Goal: Communication & Community: Share content

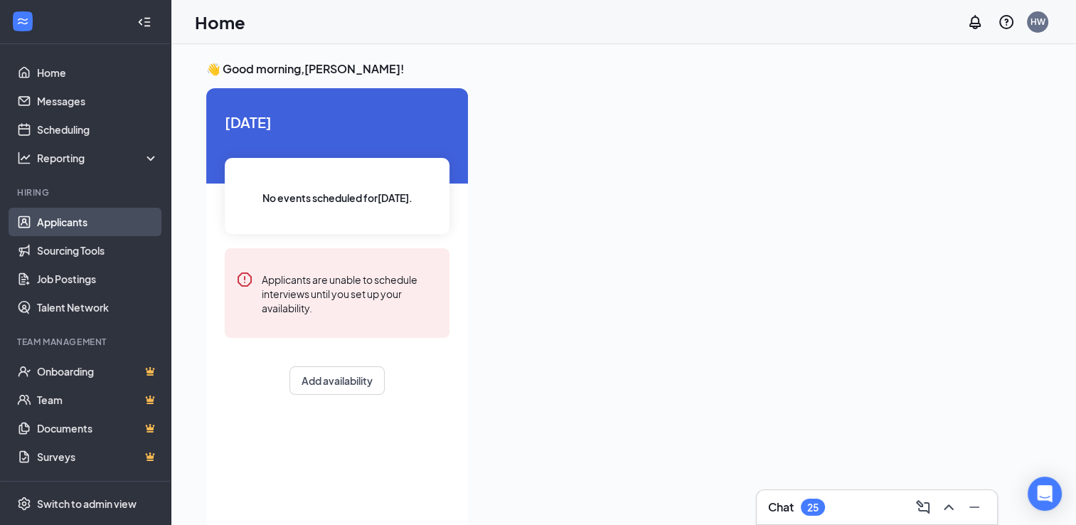
click at [72, 224] on link "Applicants" at bounding box center [98, 222] width 122 height 28
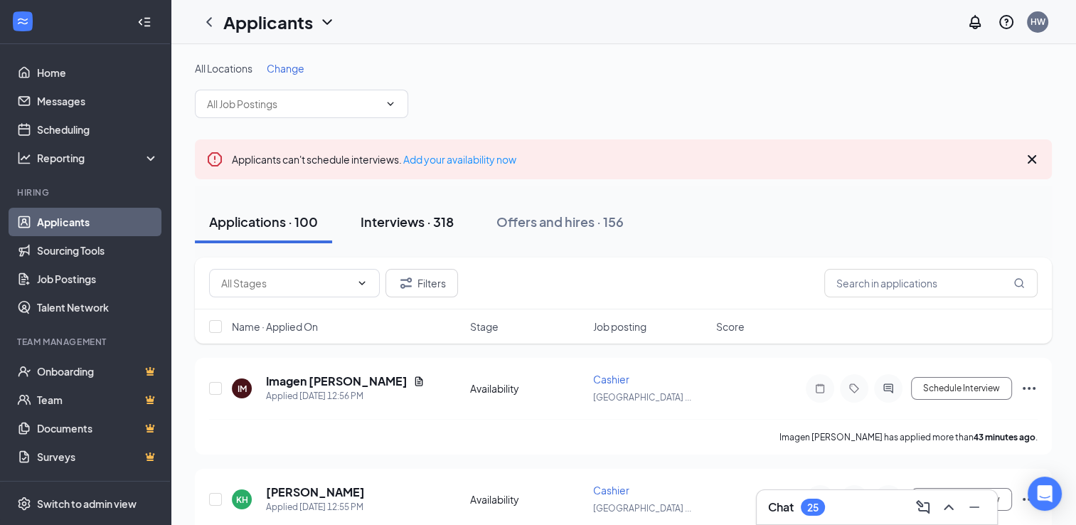
click at [416, 220] on div "Interviews · 318" at bounding box center [407, 222] width 93 height 18
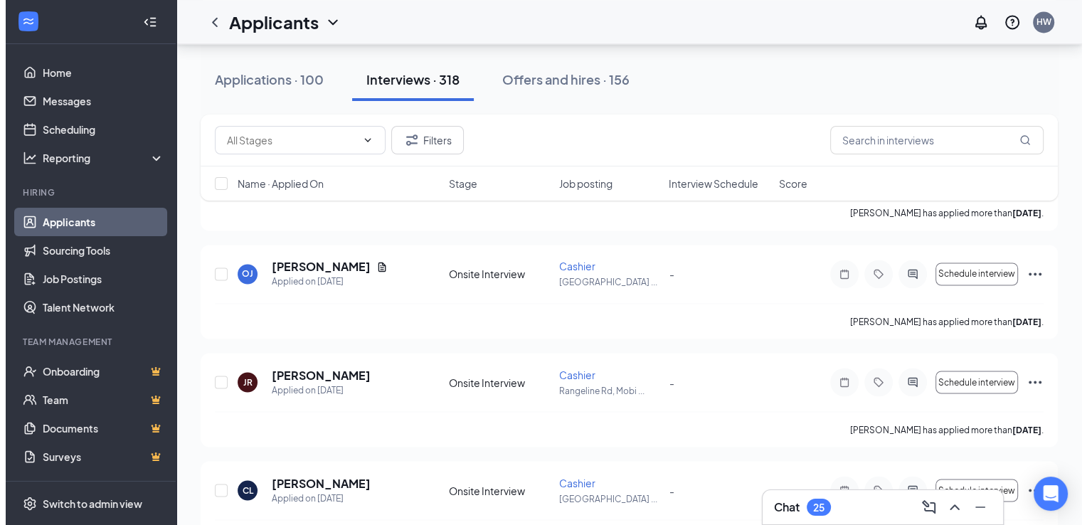
scroll to position [2365, 0]
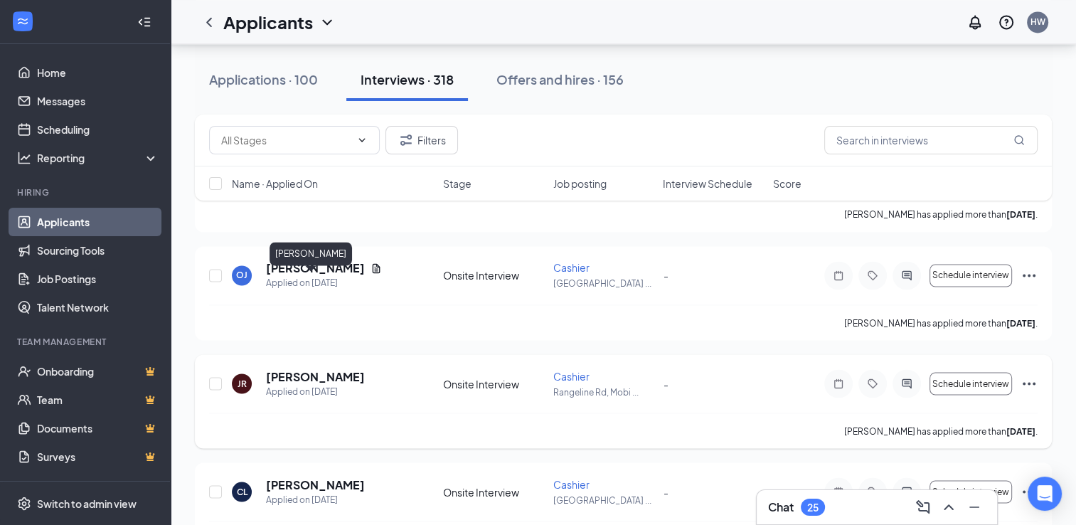
click at [309, 368] on h5 "[PERSON_NAME]" at bounding box center [315, 376] width 99 height 16
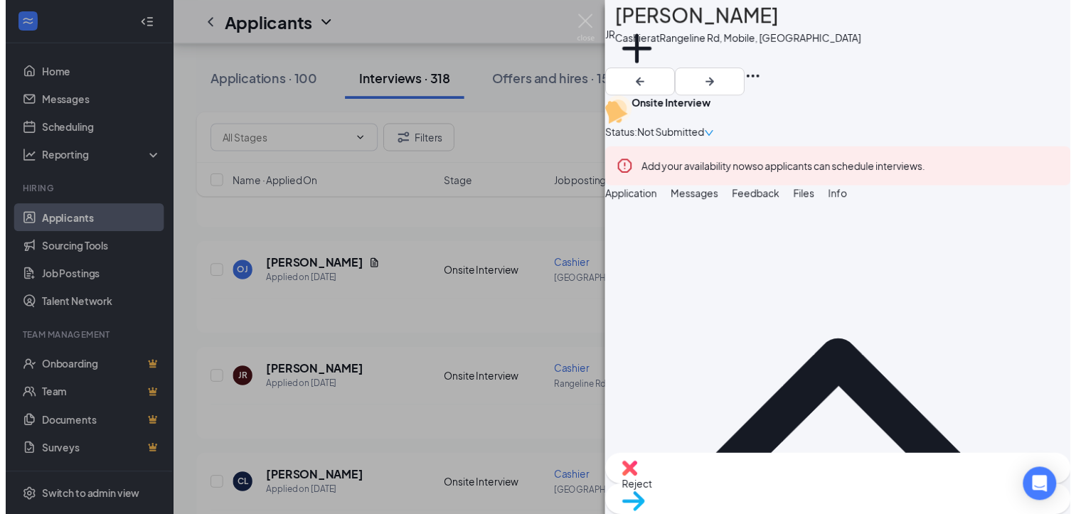
scroll to position [899, 0]
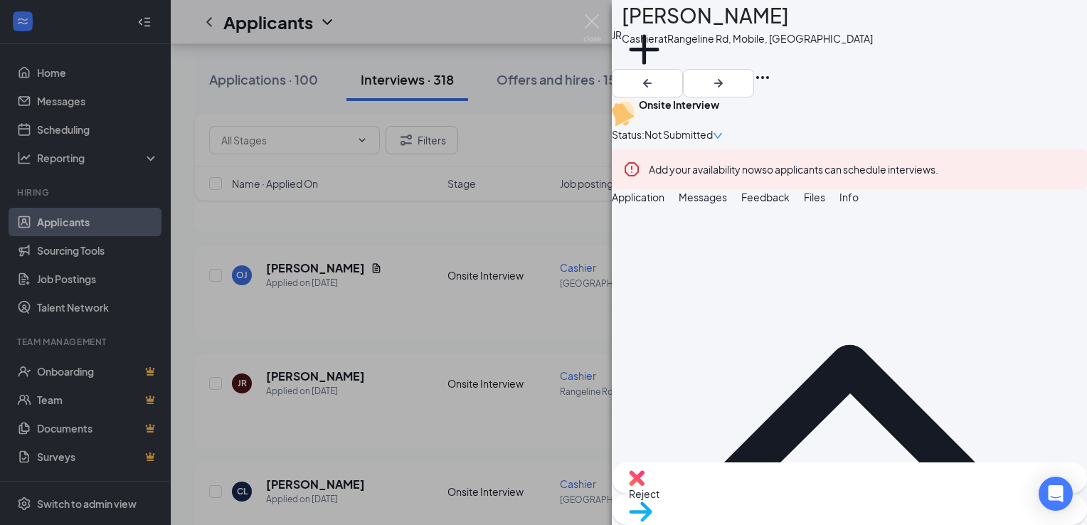
click at [580, 13] on div "JR [PERSON_NAME] Cashier at [GEOGRAPHIC_DATA], Mobile, AL Add a tag Onsite Inte…" at bounding box center [543, 262] width 1087 height 525
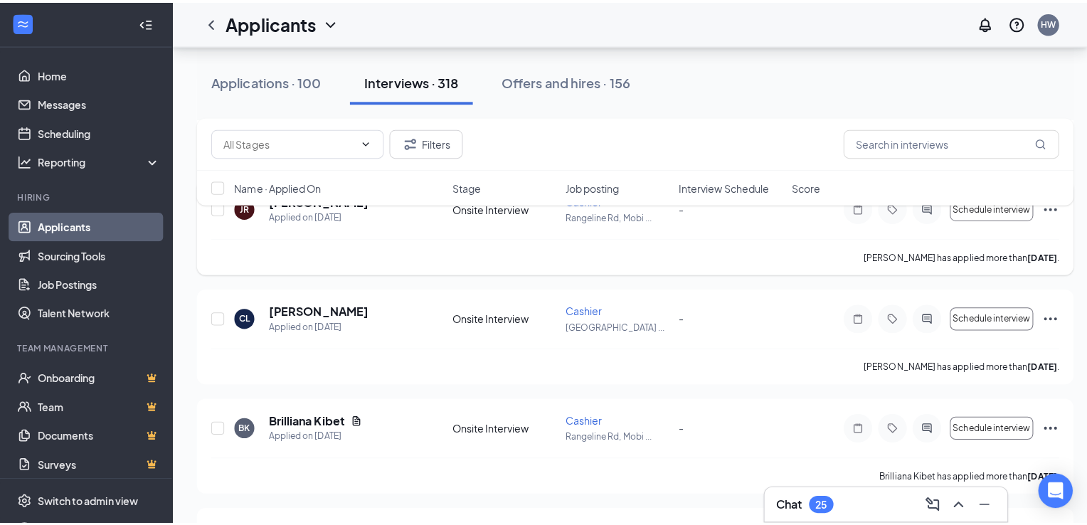
scroll to position [2545, 0]
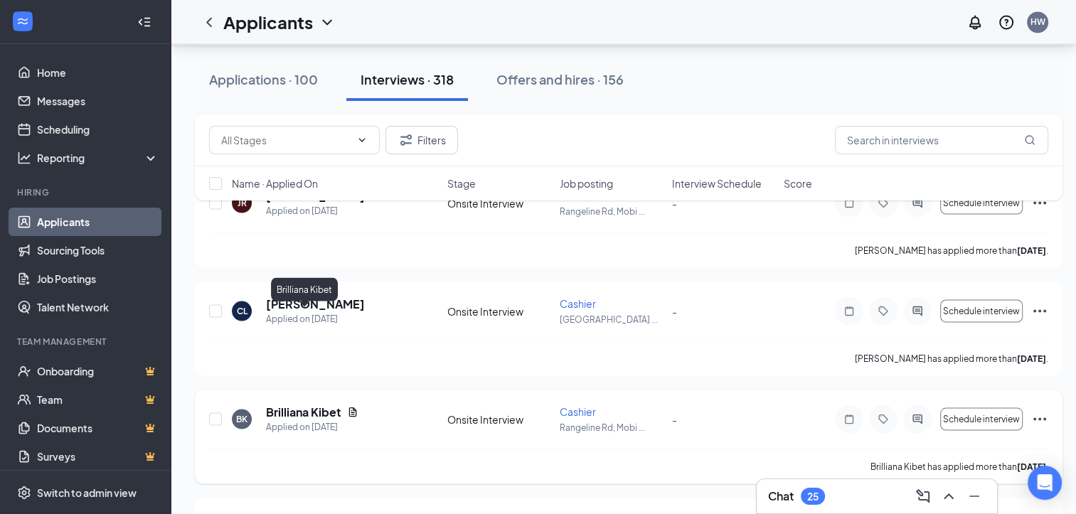
click at [302, 404] on h5 "Brilliana Kibet" at bounding box center [303, 412] width 75 height 16
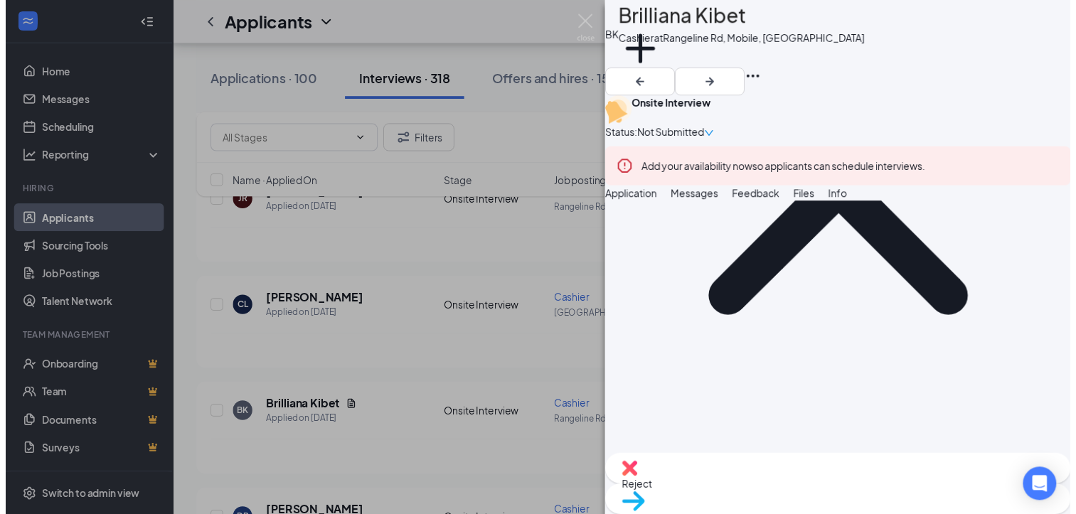
scroll to position [210, 0]
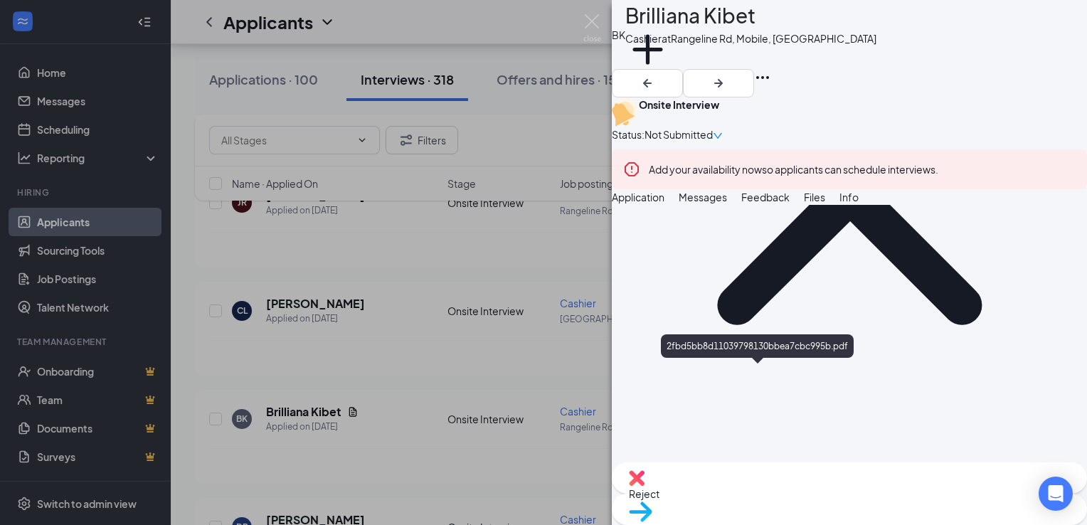
click at [595, 24] on img at bounding box center [592, 28] width 18 height 28
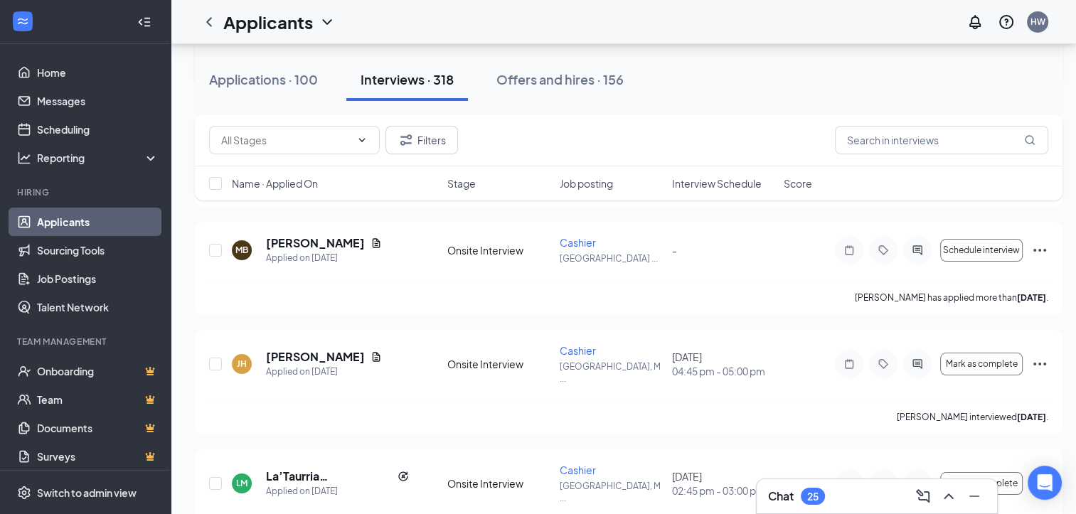
scroll to position [5244, 0]
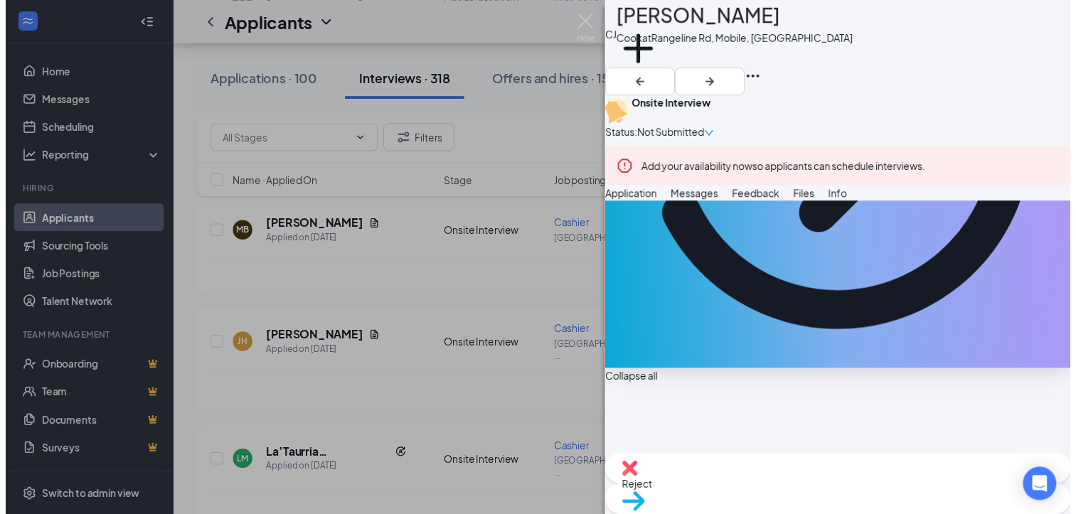
scroll to position [339, 0]
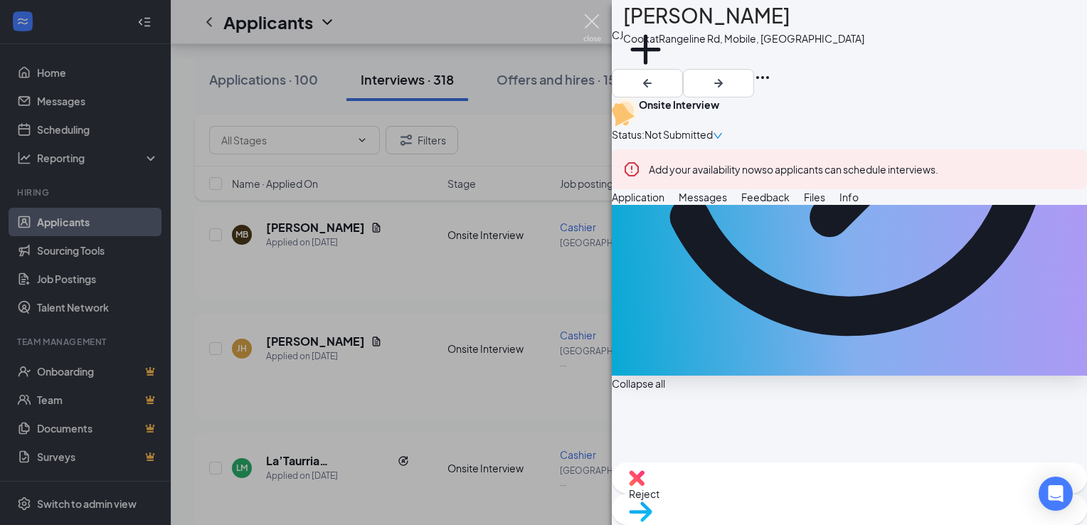
click at [595, 19] on img at bounding box center [592, 28] width 18 height 28
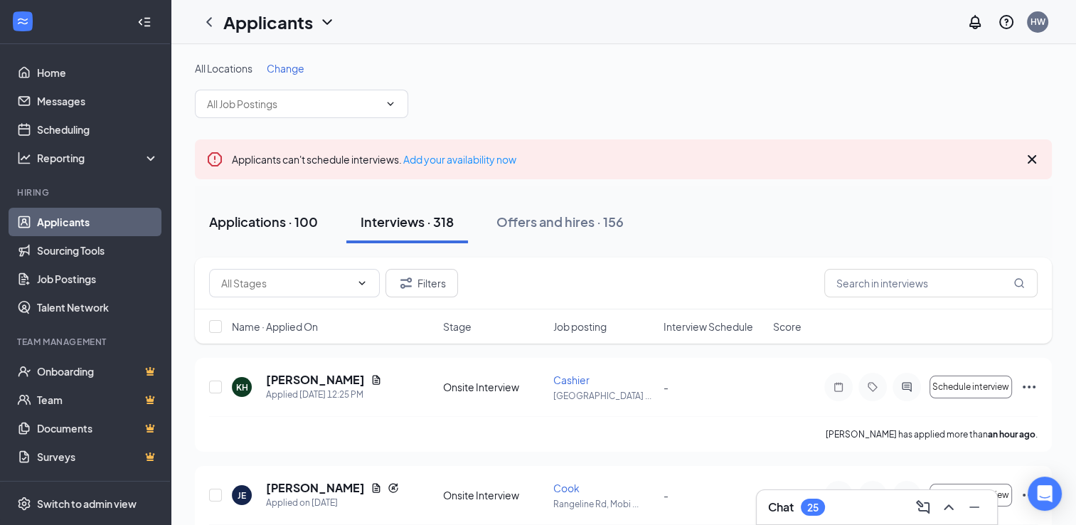
click at [259, 220] on div "Applications · 100" at bounding box center [263, 222] width 109 height 18
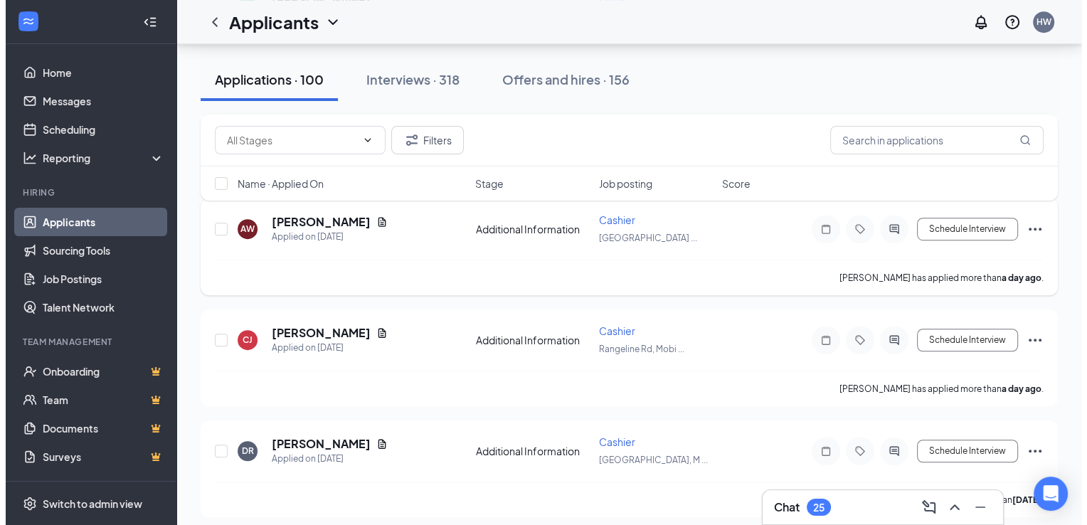
scroll to position [826, 0]
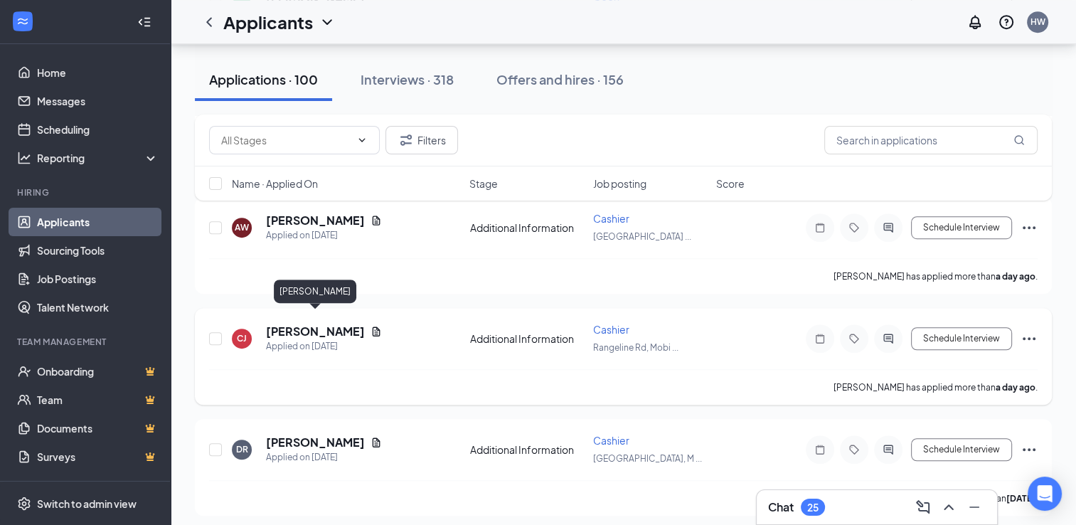
click at [321, 324] on h5 "[PERSON_NAME]" at bounding box center [315, 332] width 99 height 16
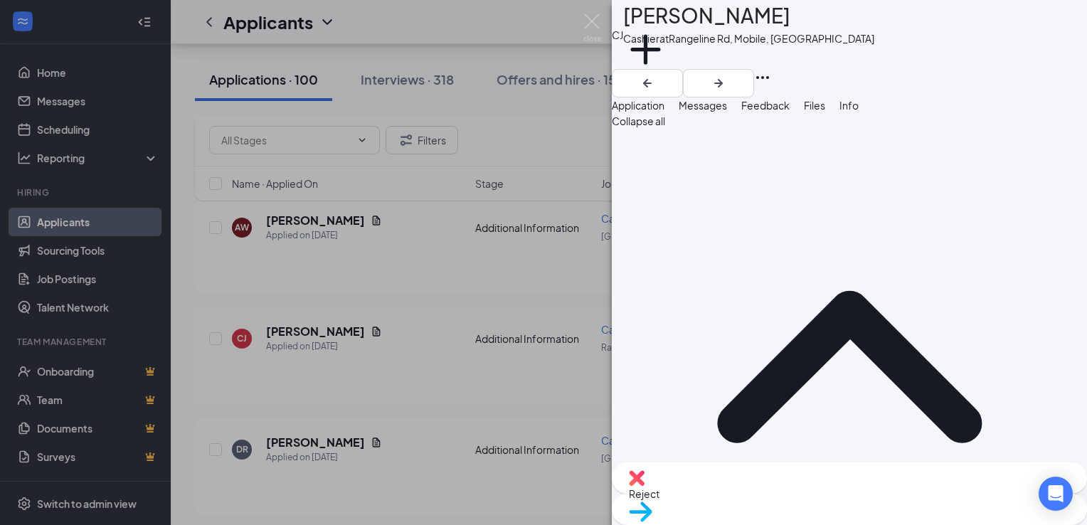
scroll to position [158, 0]
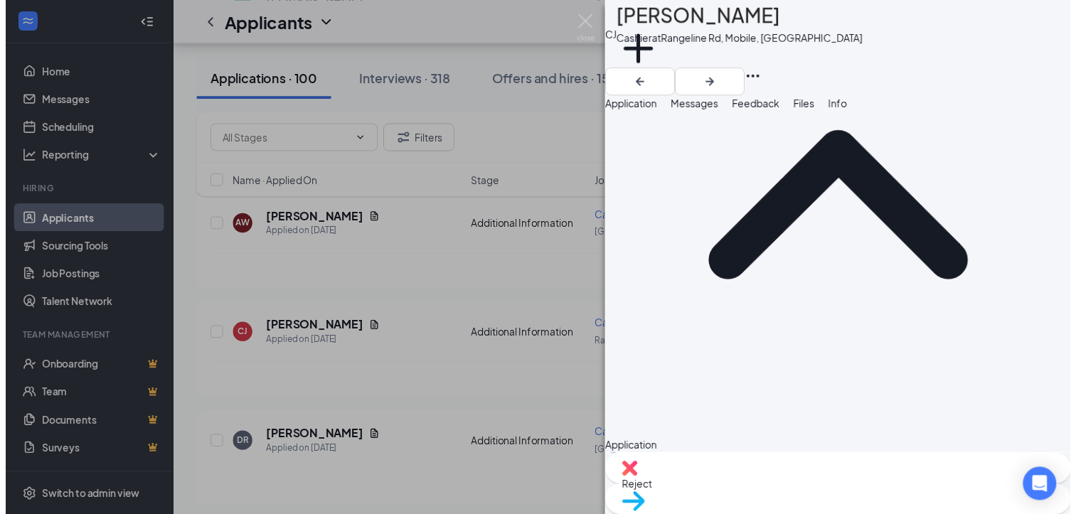
scroll to position [151, 0]
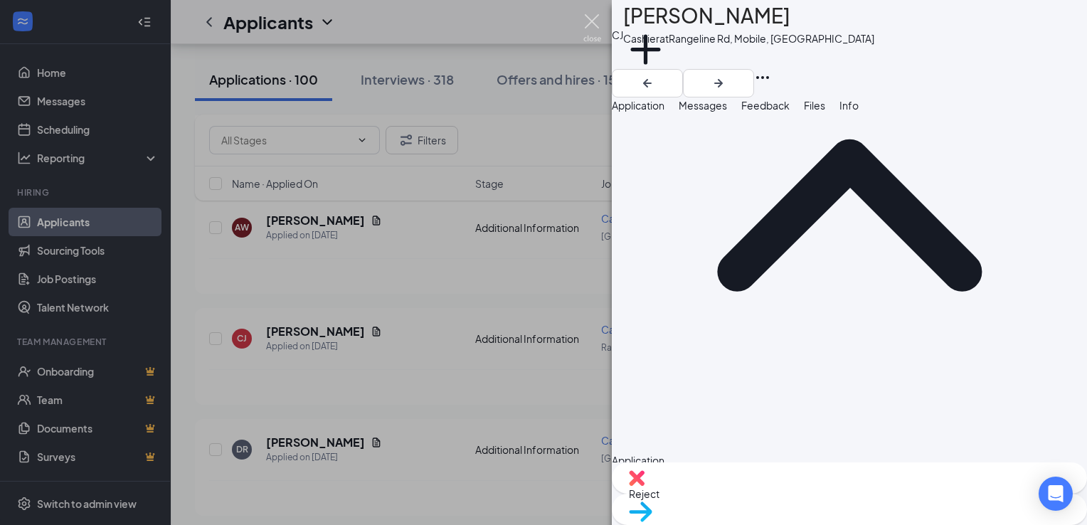
click at [590, 23] on img at bounding box center [592, 28] width 18 height 28
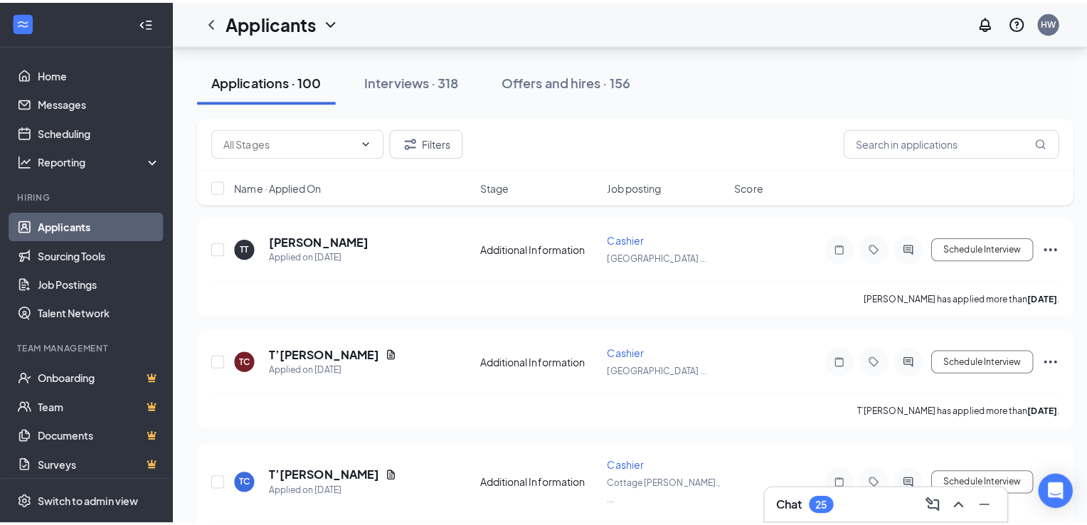
scroll to position [2031, 0]
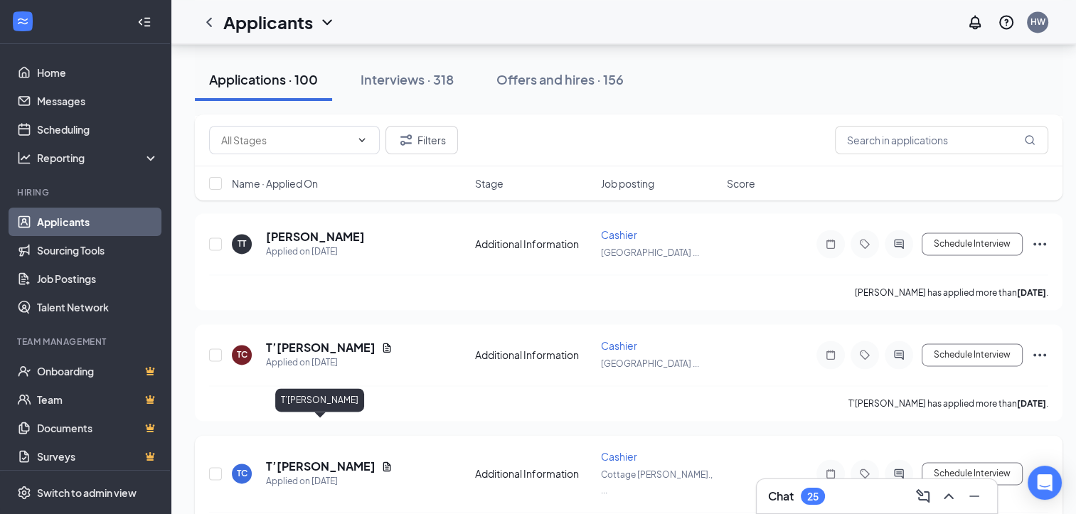
click at [341, 459] on h5 "T’[PERSON_NAME]" at bounding box center [321, 467] width 110 height 16
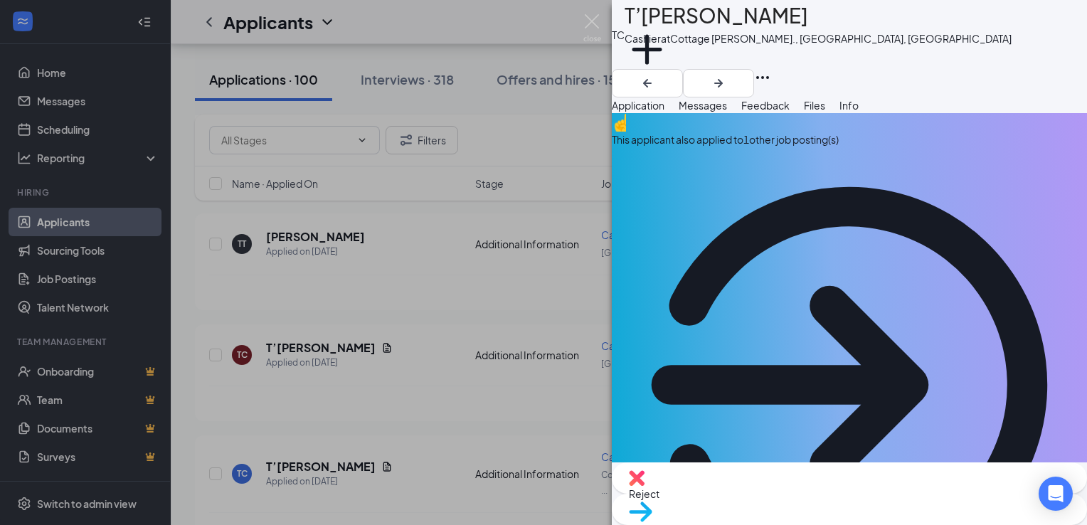
scroll to position [198, 0]
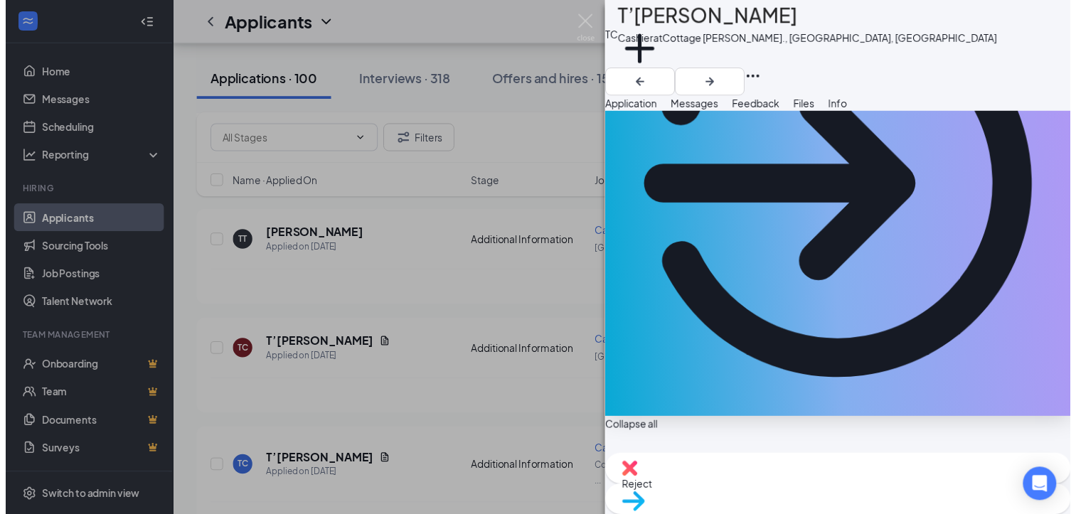
scroll to position [191, 0]
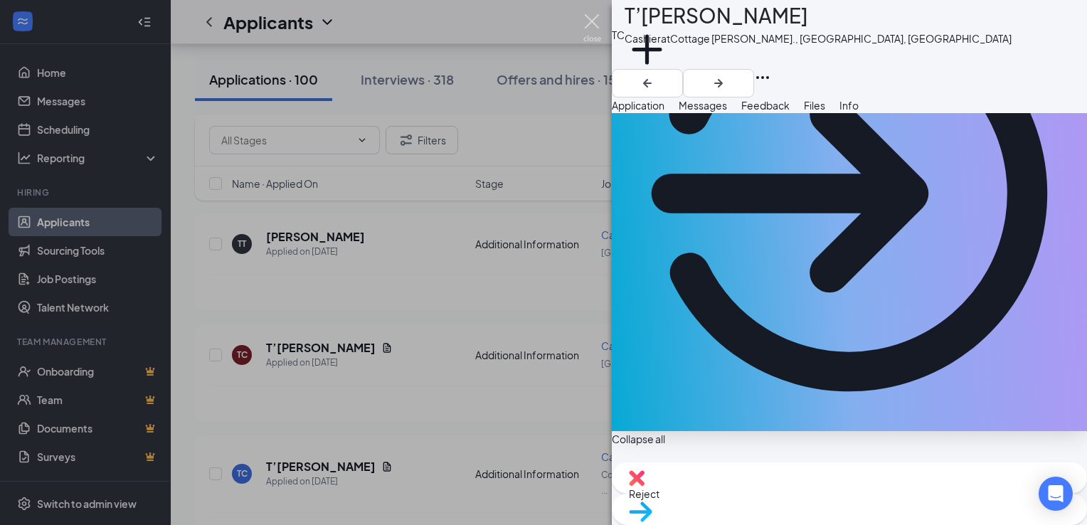
click at [592, 18] on img at bounding box center [592, 28] width 18 height 28
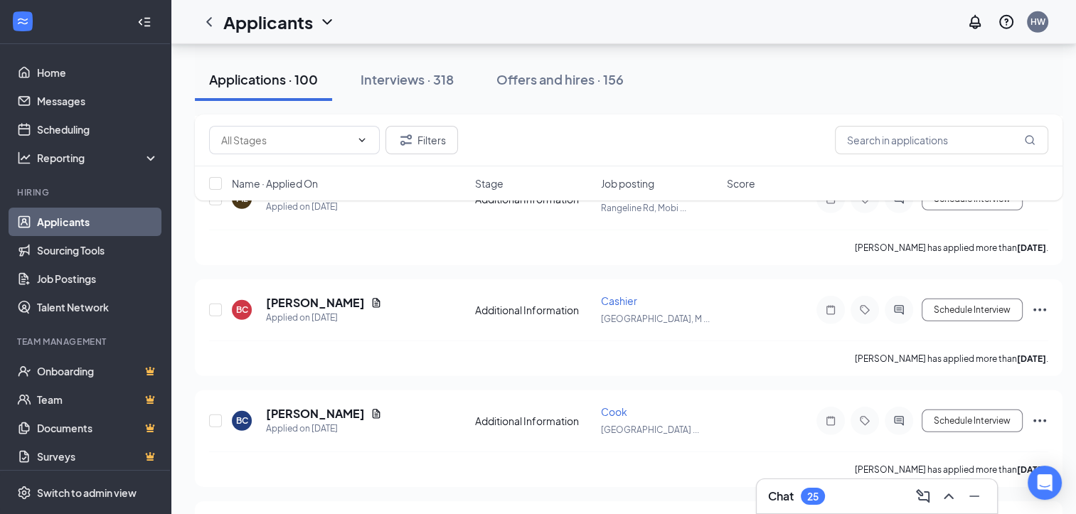
scroll to position [4217, 0]
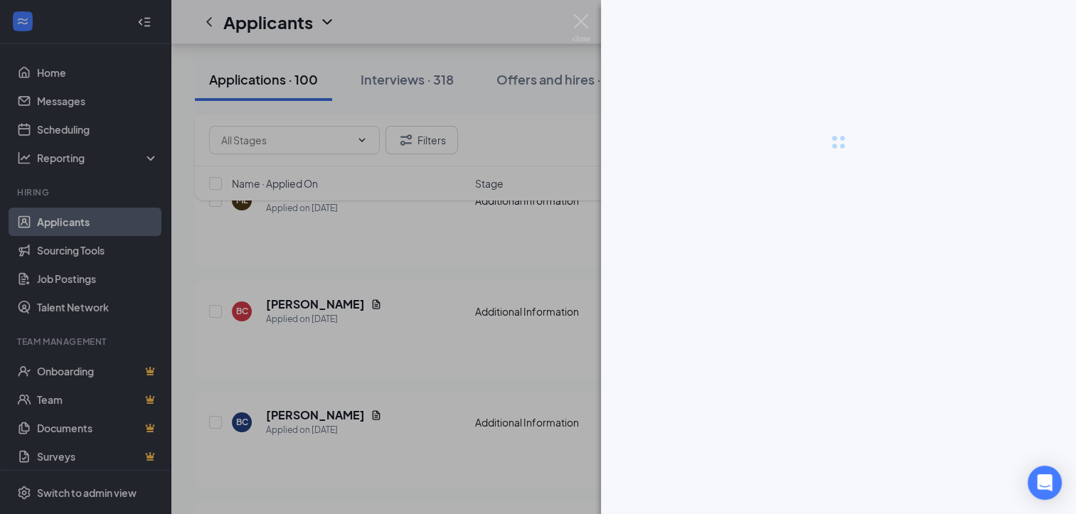
scroll to position [4215, 0]
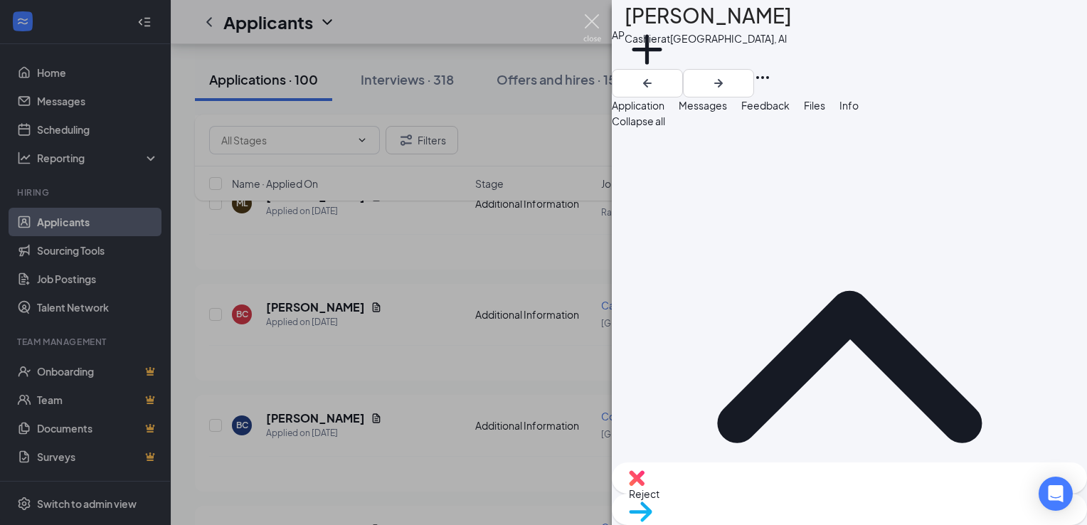
click at [595, 23] on img at bounding box center [592, 28] width 18 height 28
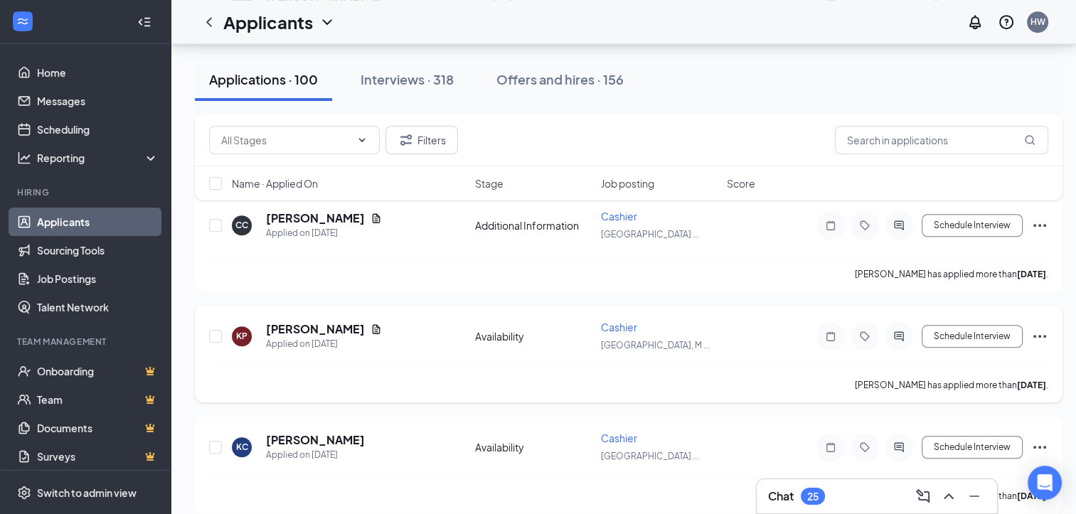
scroll to position [6417, 11]
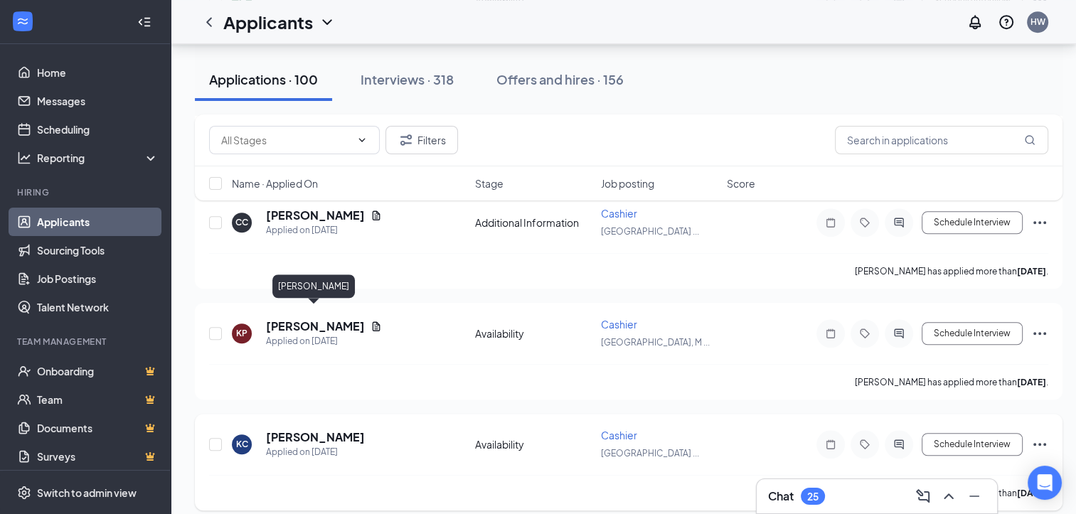
click at [317, 430] on h5 "[PERSON_NAME]" at bounding box center [315, 438] width 99 height 16
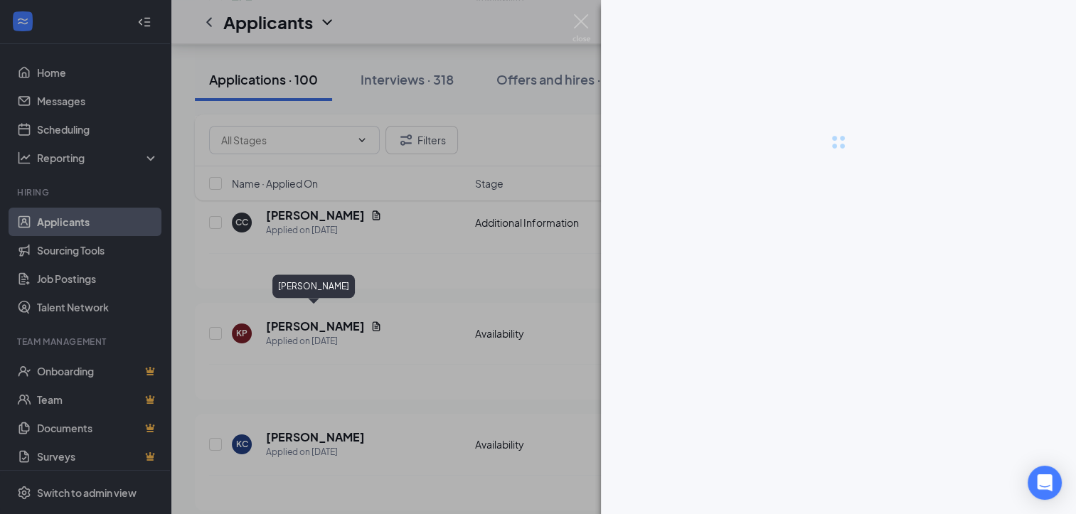
scroll to position [6417, 0]
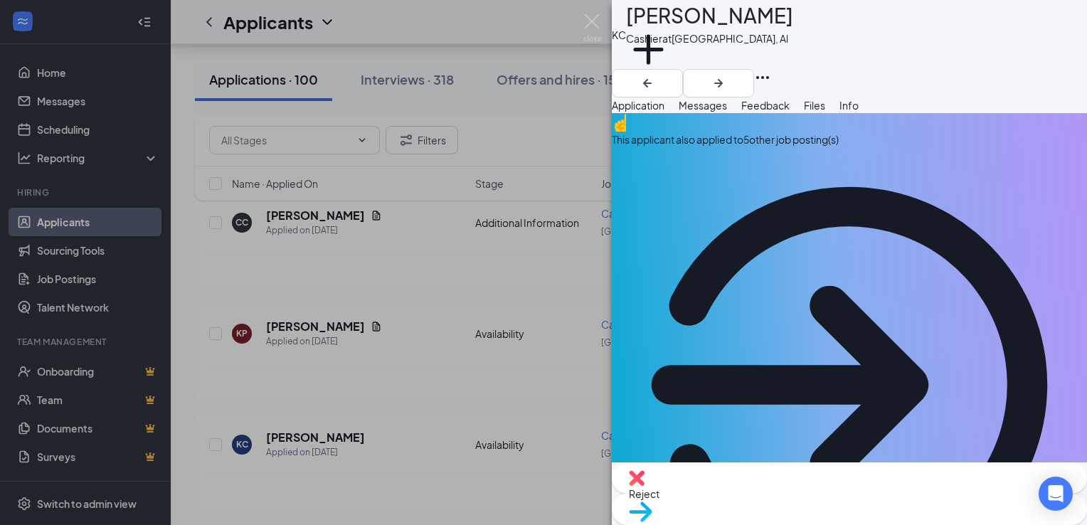
click at [593, 24] on img at bounding box center [592, 28] width 18 height 28
click at [592, 16] on div "Applicants HW" at bounding box center [629, 22] width 916 height 44
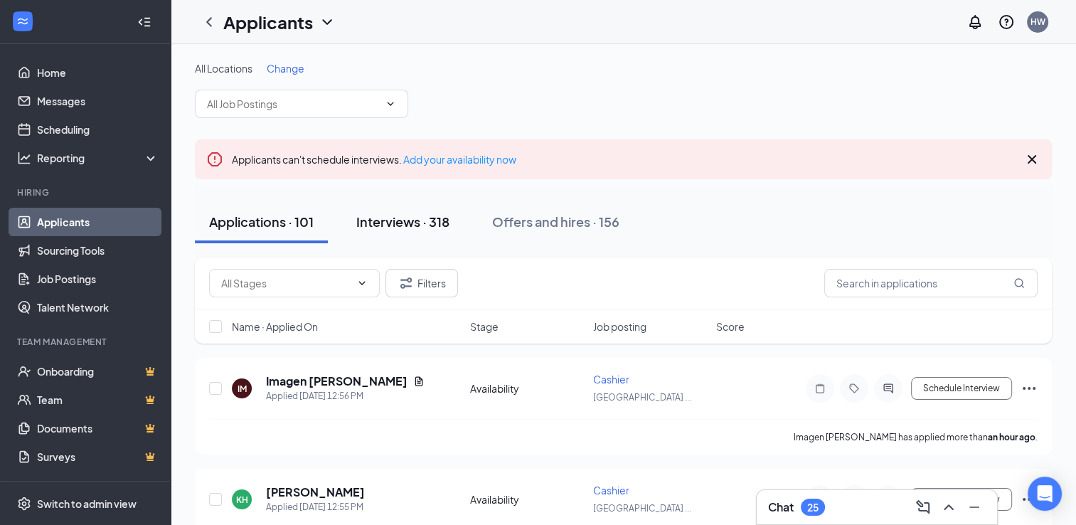
click at [417, 226] on div "Interviews · 318" at bounding box center [402, 222] width 93 height 18
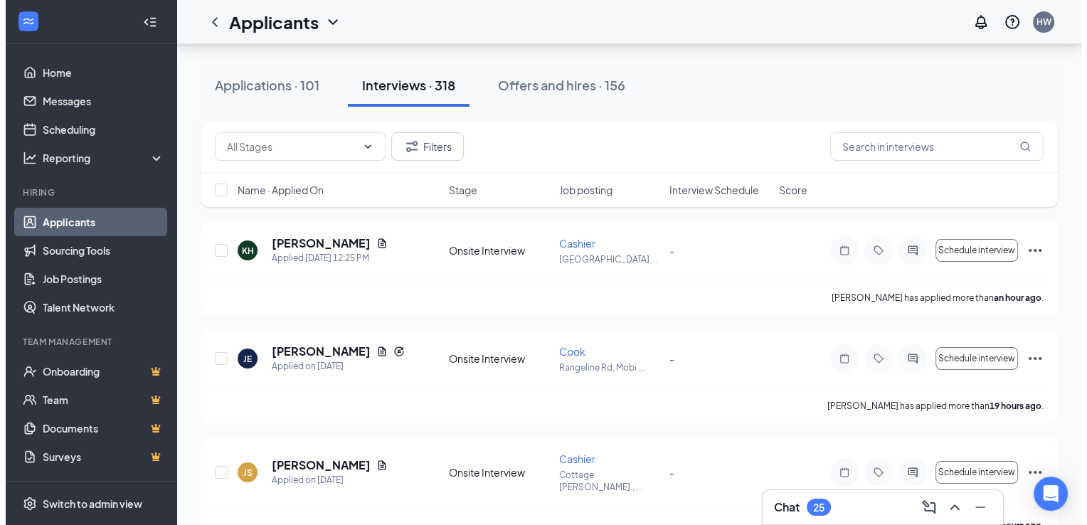
scroll to position [148, 0]
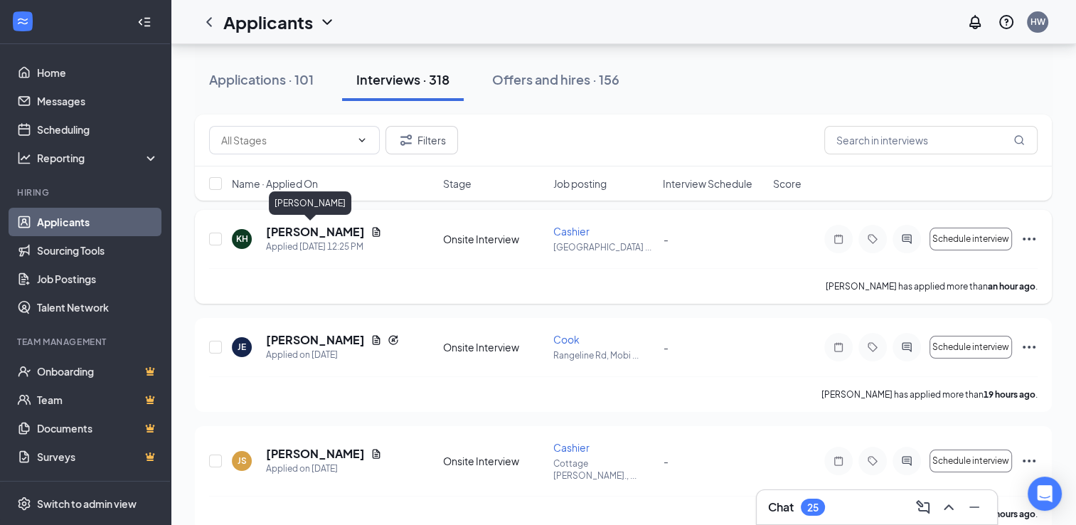
click at [299, 233] on h5 "[PERSON_NAME]" at bounding box center [315, 232] width 99 height 16
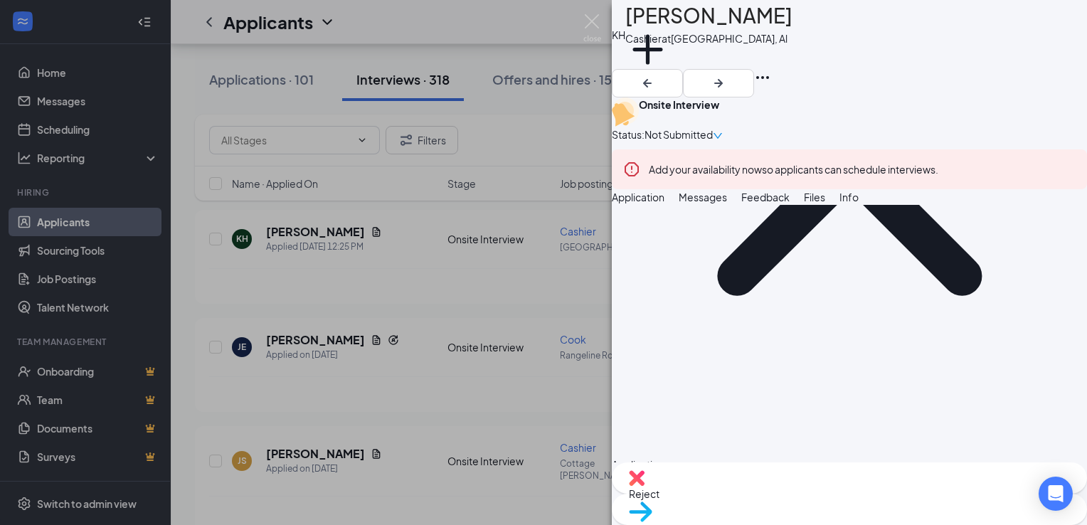
scroll to position [244, 0]
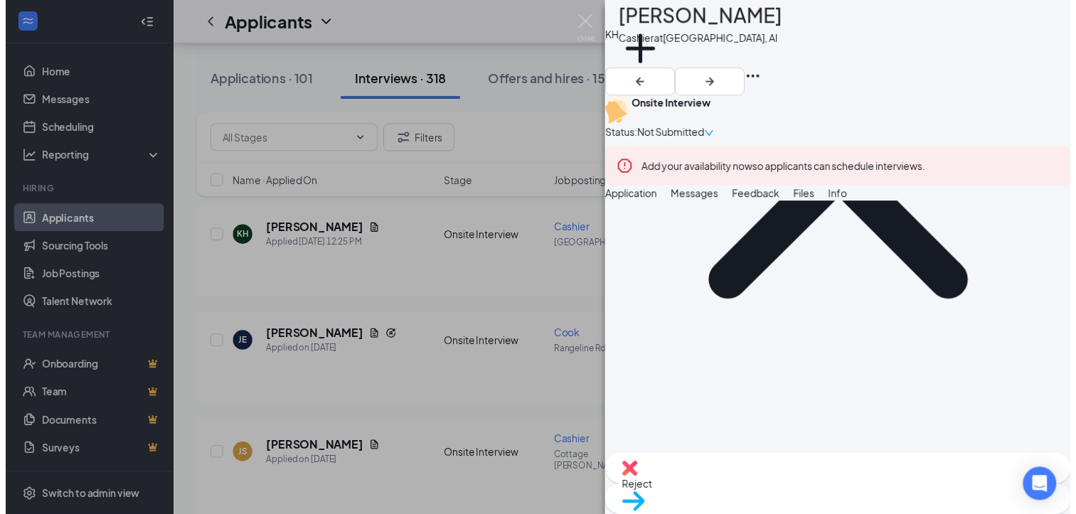
scroll to position [230, 0]
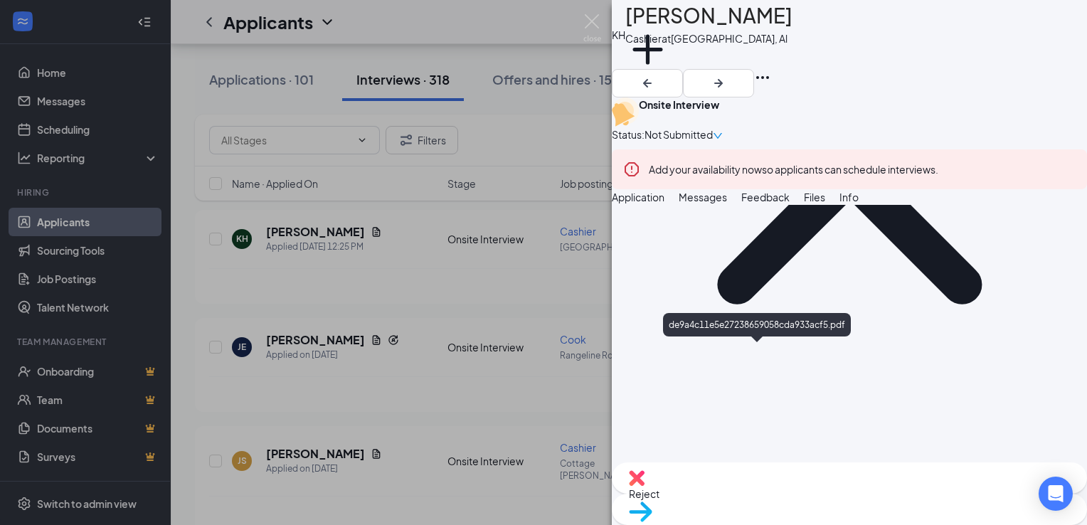
click at [588, 14] on img at bounding box center [592, 28] width 18 height 28
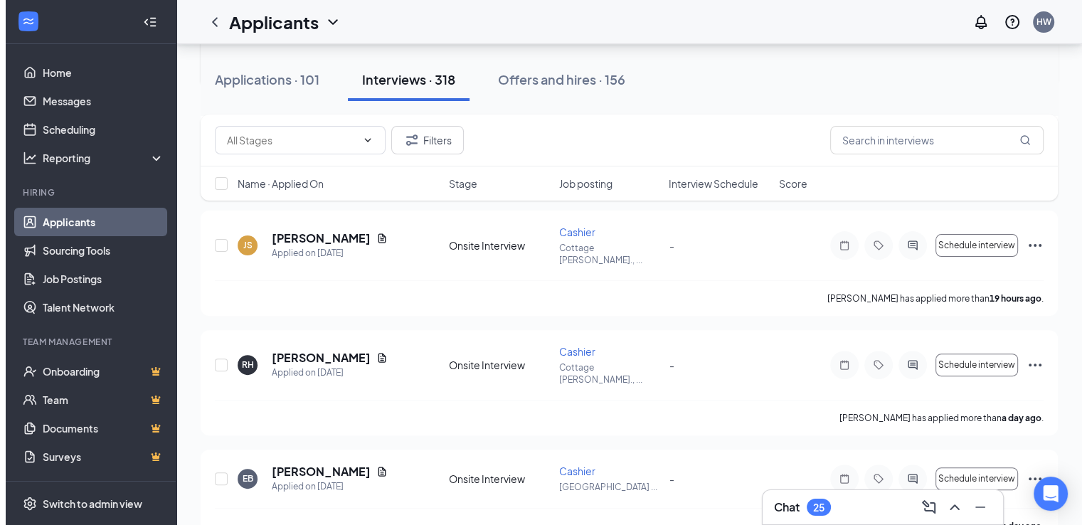
scroll to position [360, 0]
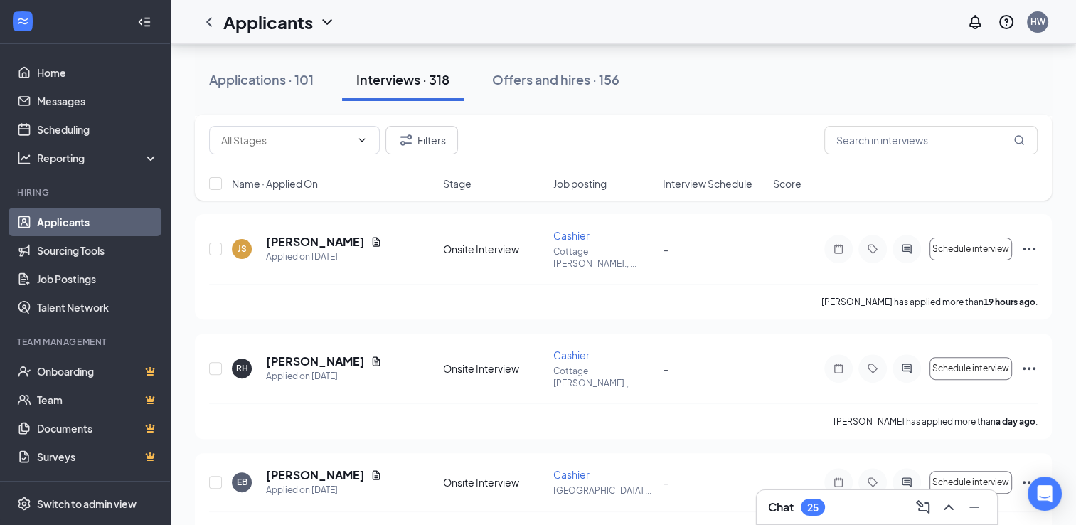
click at [708, 70] on div "Applications · 101 Interviews · 318 Offers and hires · 156" at bounding box center [623, 79] width 857 height 43
click at [329, 353] on h5 "[PERSON_NAME]" at bounding box center [315, 361] width 99 height 16
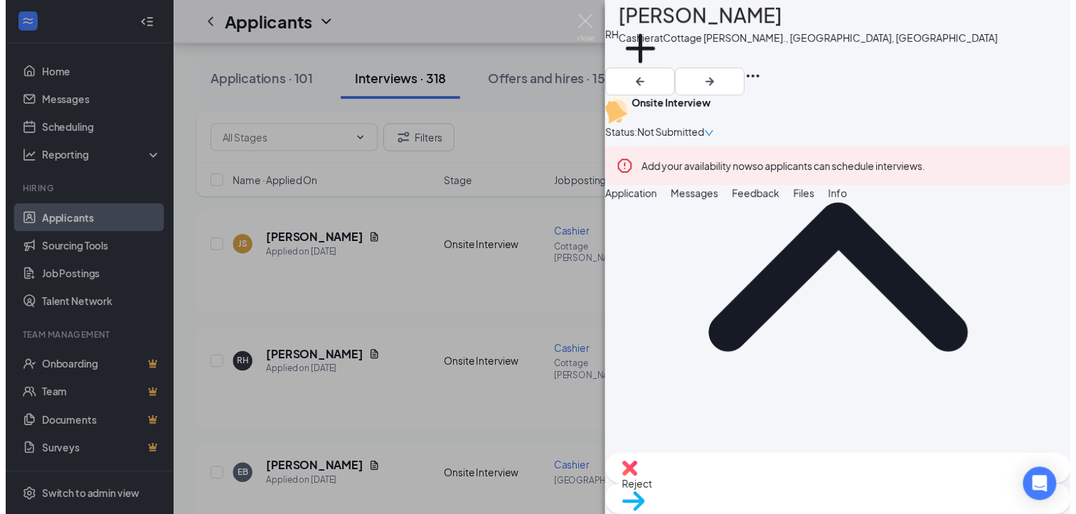
scroll to position [264, 0]
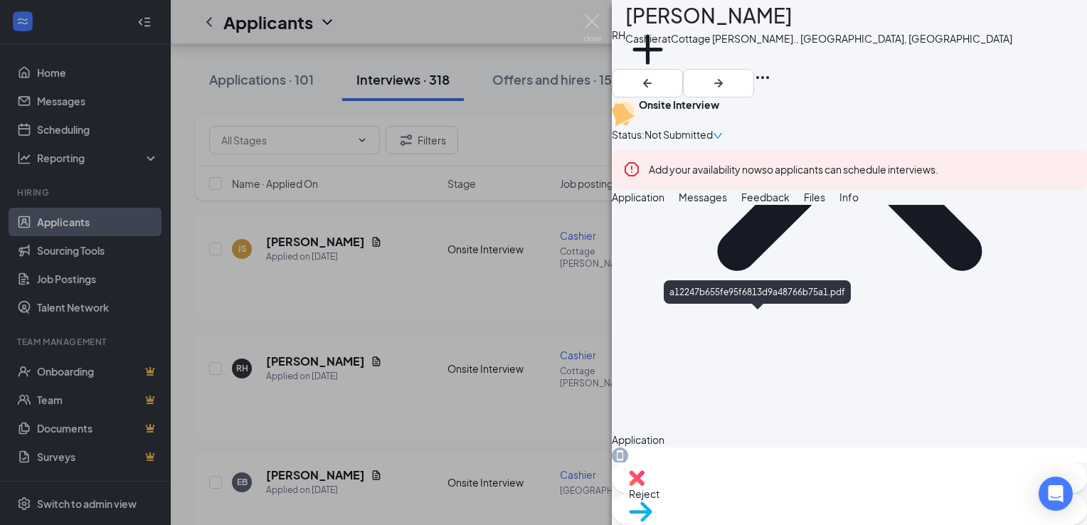
click at [586, 20] on img at bounding box center [592, 28] width 18 height 28
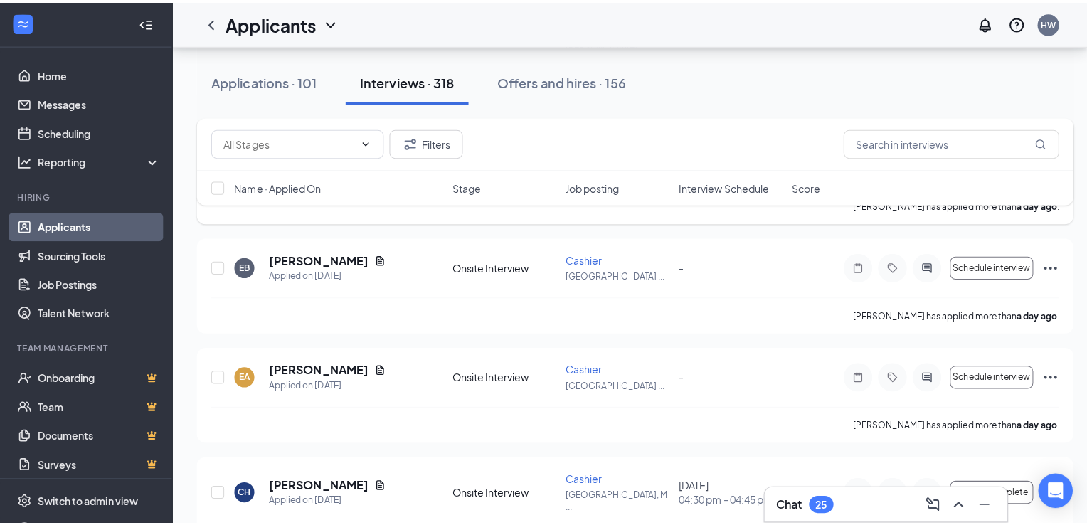
scroll to position [582, 0]
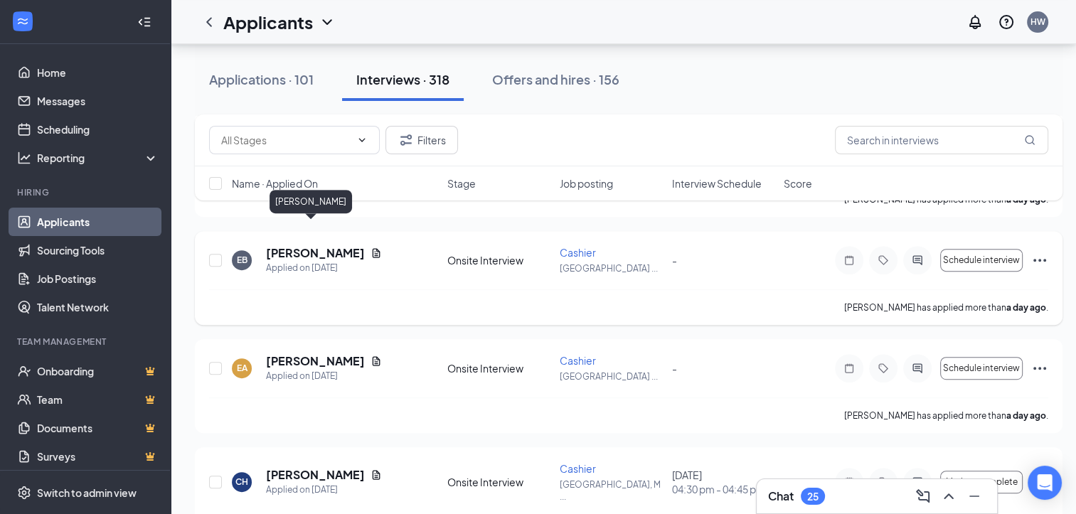
click at [300, 245] on h5 "[PERSON_NAME]" at bounding box center [315, 253] width 99 height 16
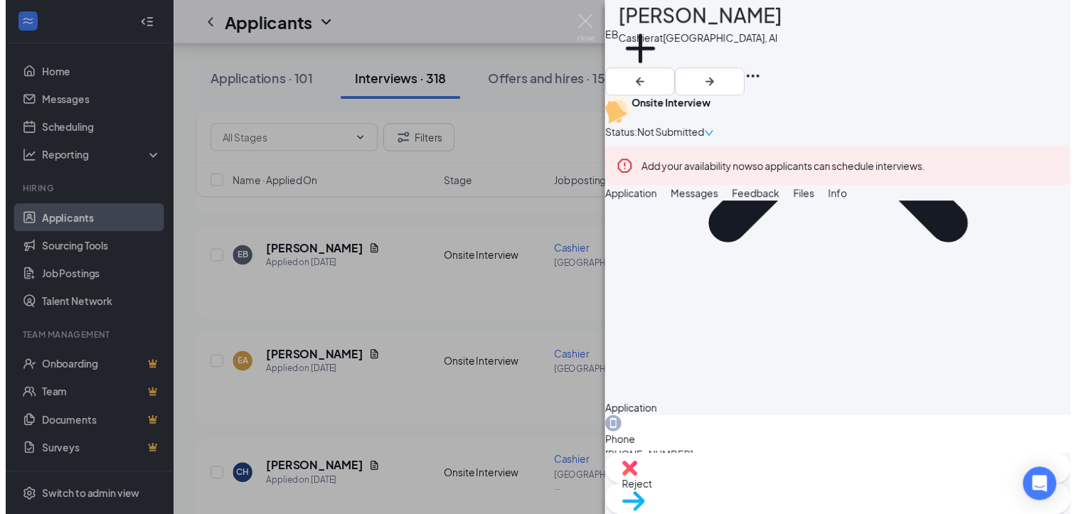
scroll to position [287, 0]
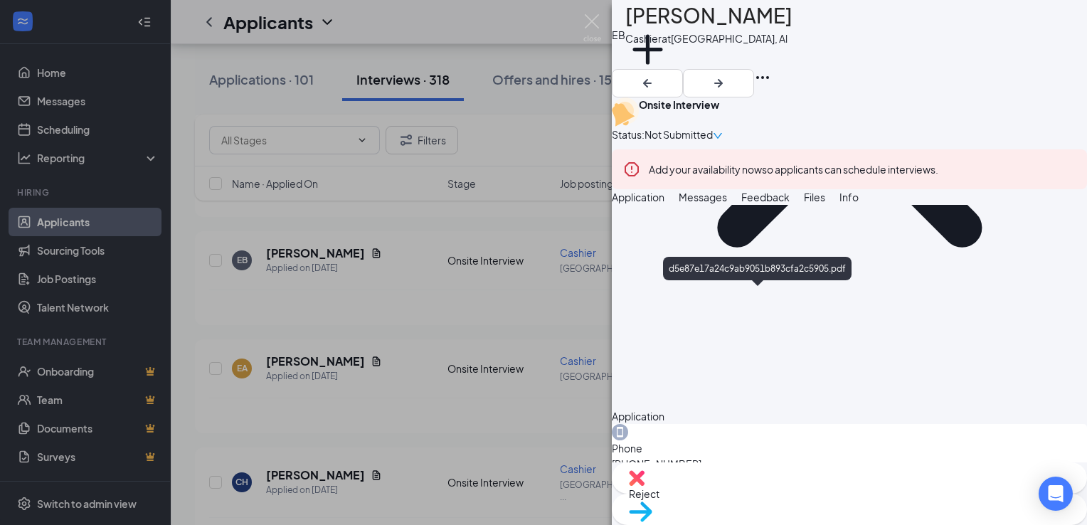
click at [590, 19] on img at bounding box center [592, 28] width 18 height 28
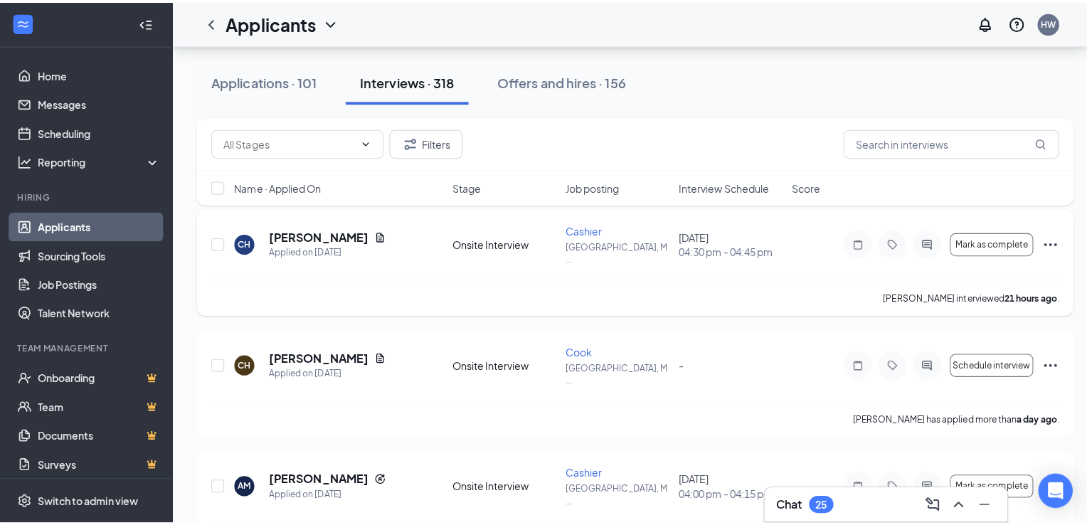
scroll to position [824, 0]
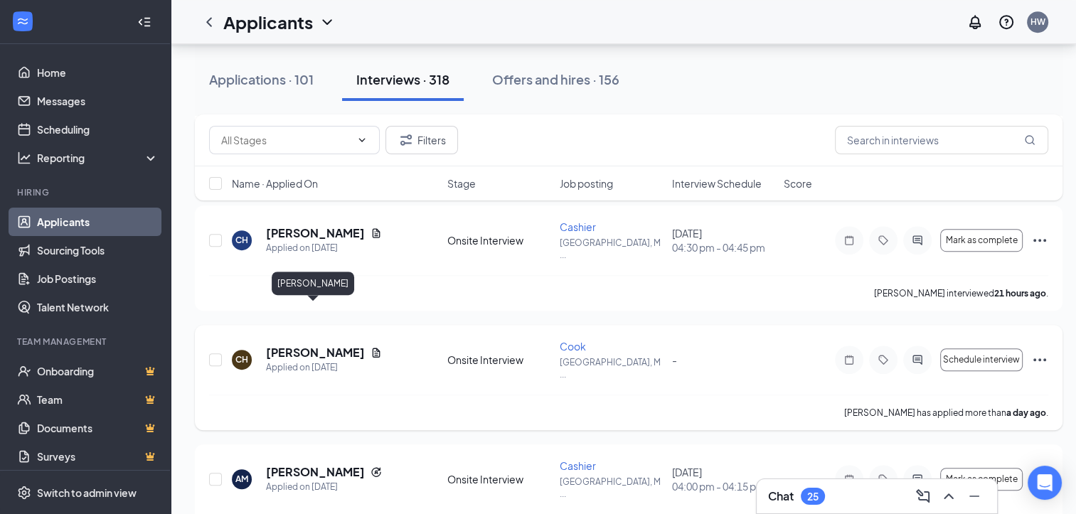
click at [325, 345] on h5 "[PERSON_NAME]" at bounding box center [315, 353] width 99 height 16
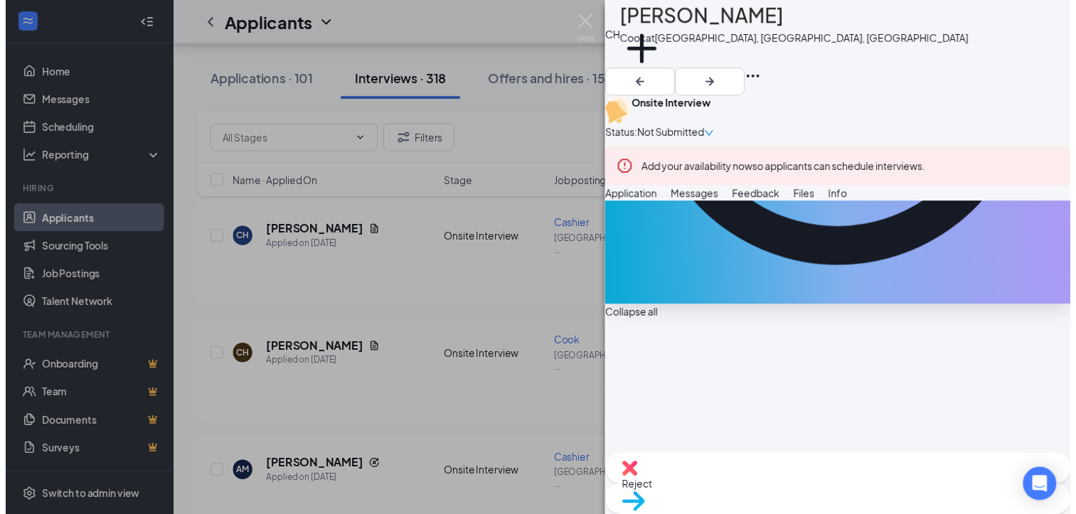
scroll to position [406, 0]
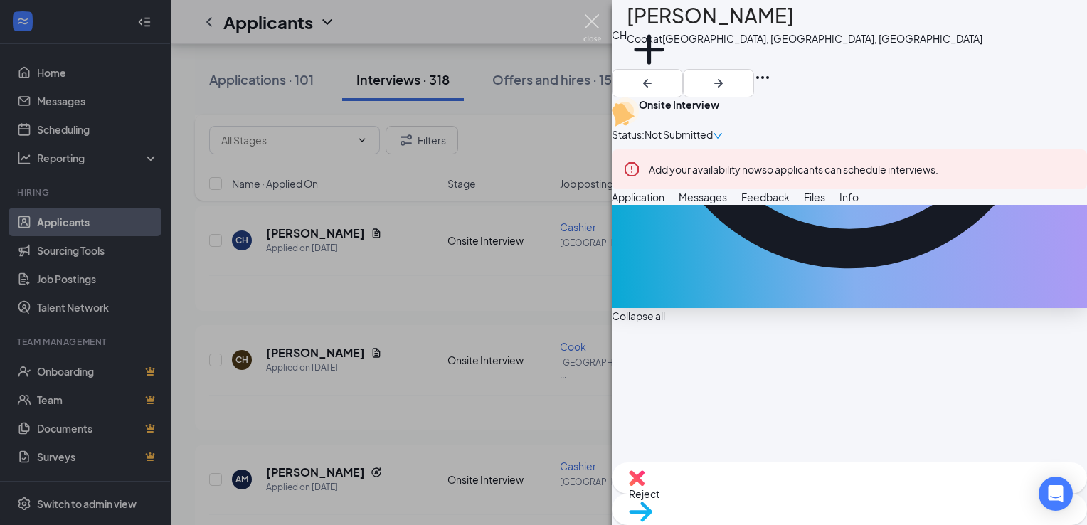
click at [589, 18] on img at bounding box center [592, 28] width 18 height 28
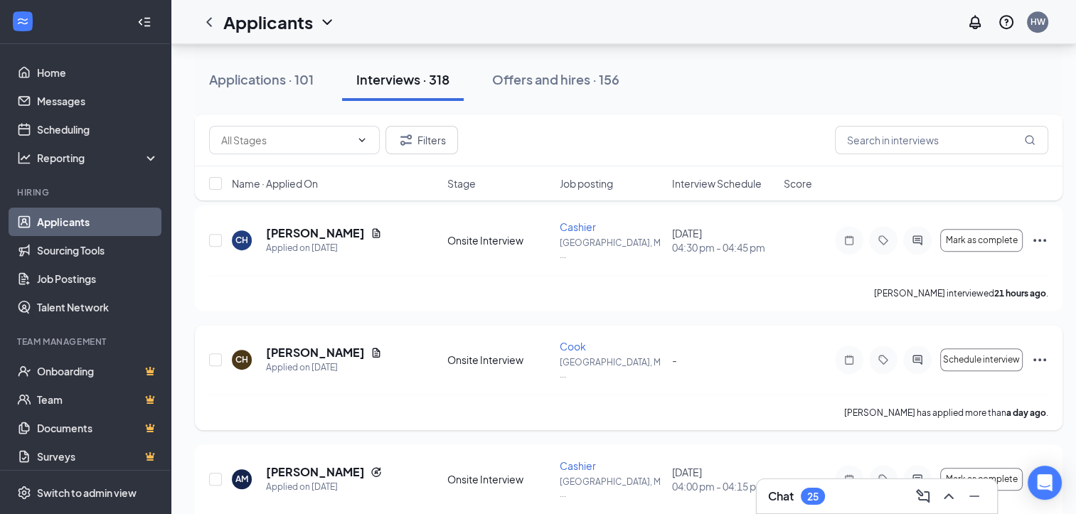
click at [1033, 351] on icon "Ellipses" at bounding box center [1039, 359] width 17 height 17
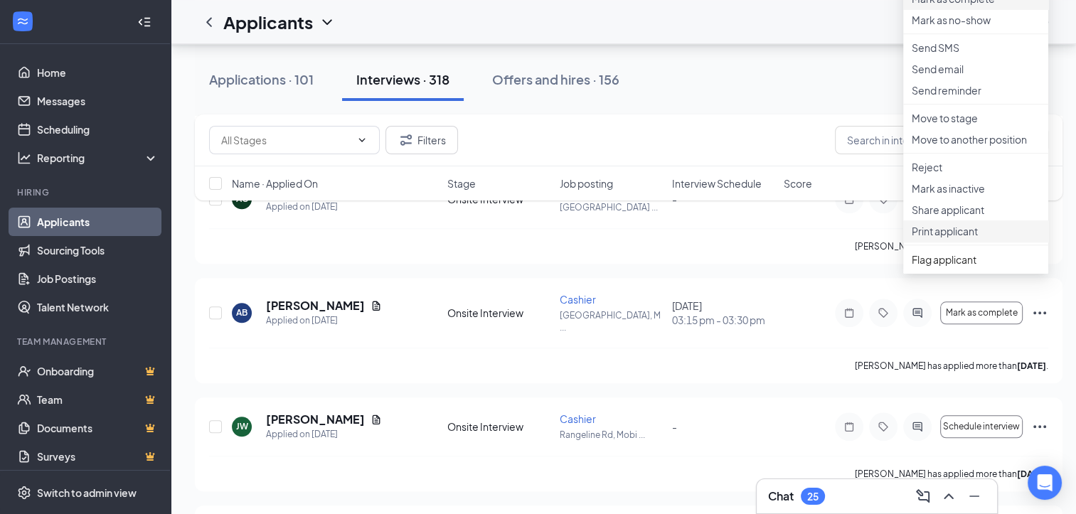
scroll to position [1238, 0]
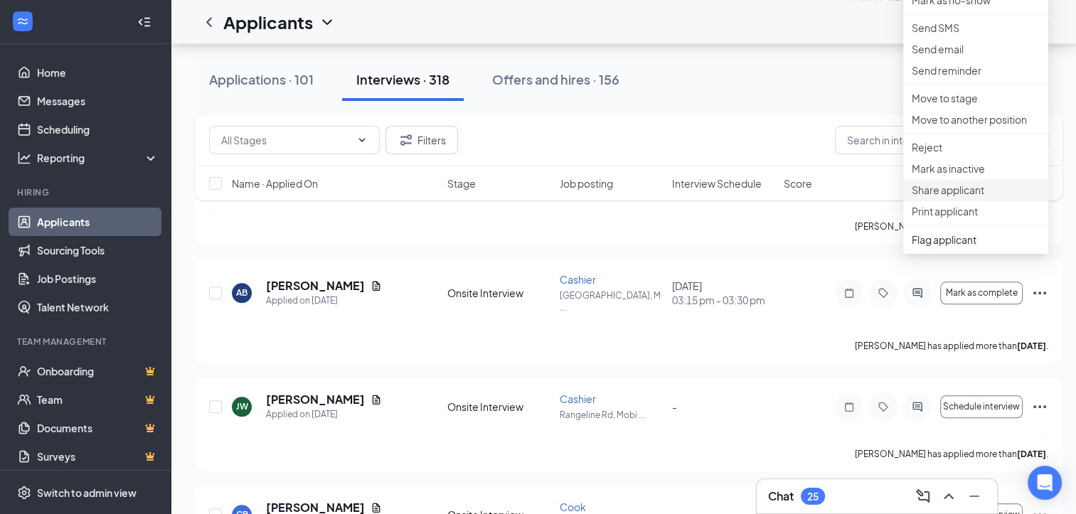
click at [954, 197] on p "Share applicant" at bounding box center [976, 190] width 128 height 14
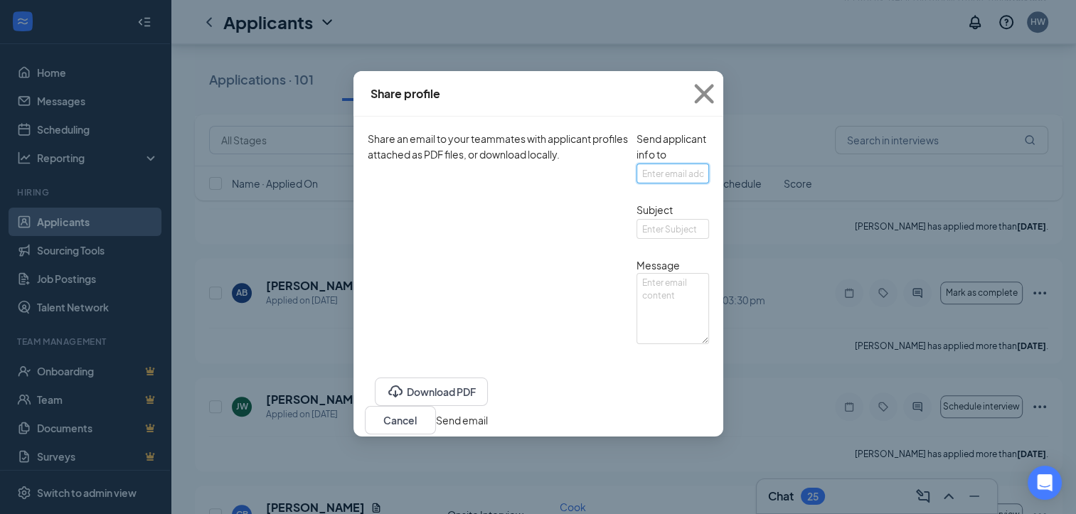
click at [637, 183] on input "text" at bounding box center [673, 174] width 73 height 20
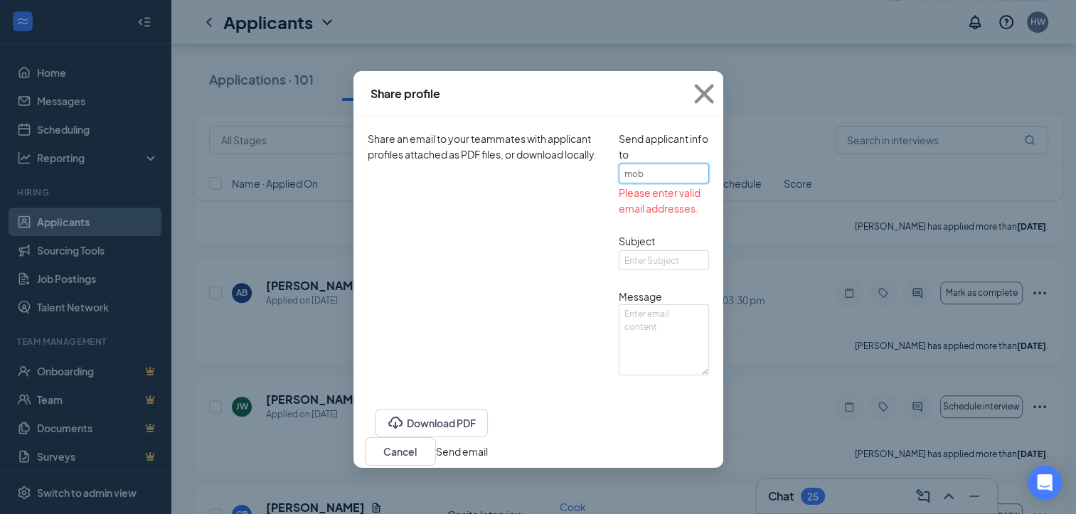
type input "[EMAIL_ADDRESS][DOMAIN_NAME]"
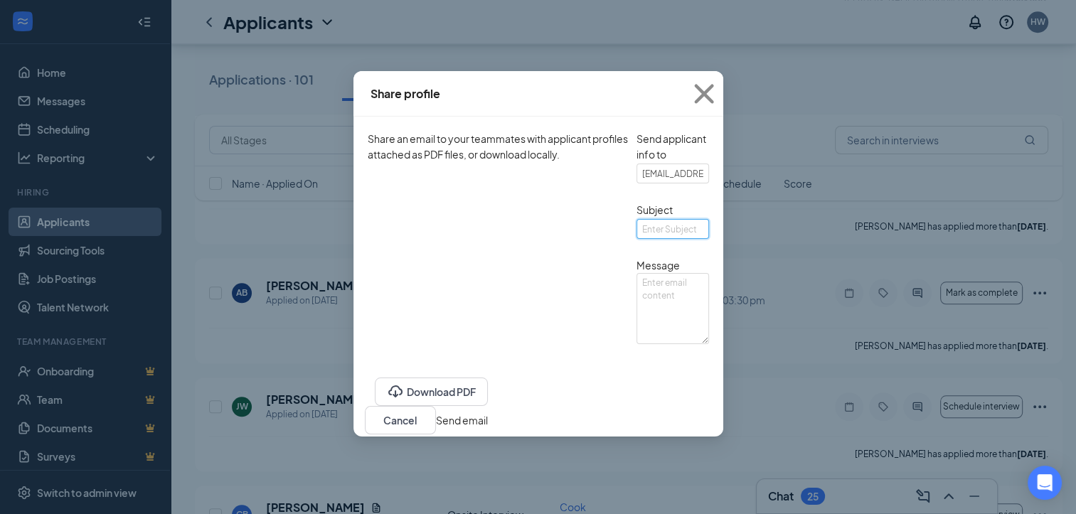
click at [637, 239] on input "text" at bounding box center [673, 229] width 73 height 20
type input "Applicant"
click at [637, 339] on textarea at bounding box center [673, 308] width 73 height 71
type textarea "Experienced"
click at [488, 428] on button "Send email" at bounding box center [462, 421] width 52 height 16
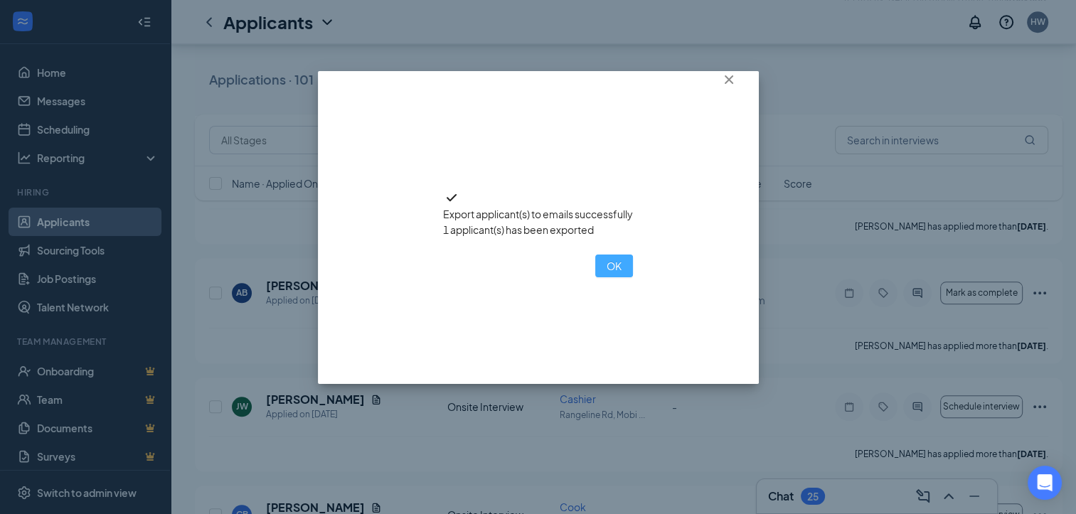
click at [595, 277] on button "OK" at bounding box center [614, 266] width 38 height 23
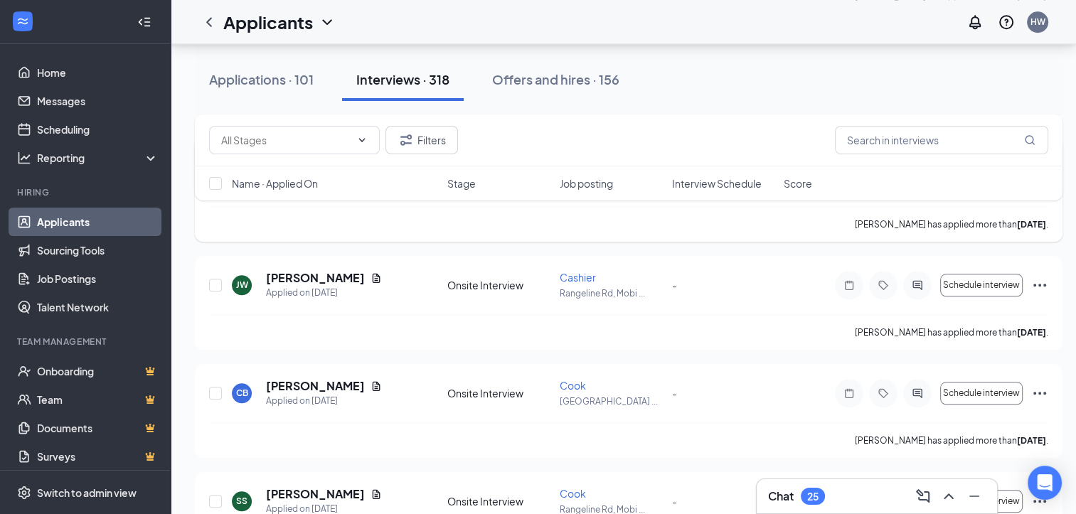
scroll to position [1360, 11]
click at [308, 378] on h5 "[PERSON_NAME]" at bounding box center [315, 386] width 99 height 16
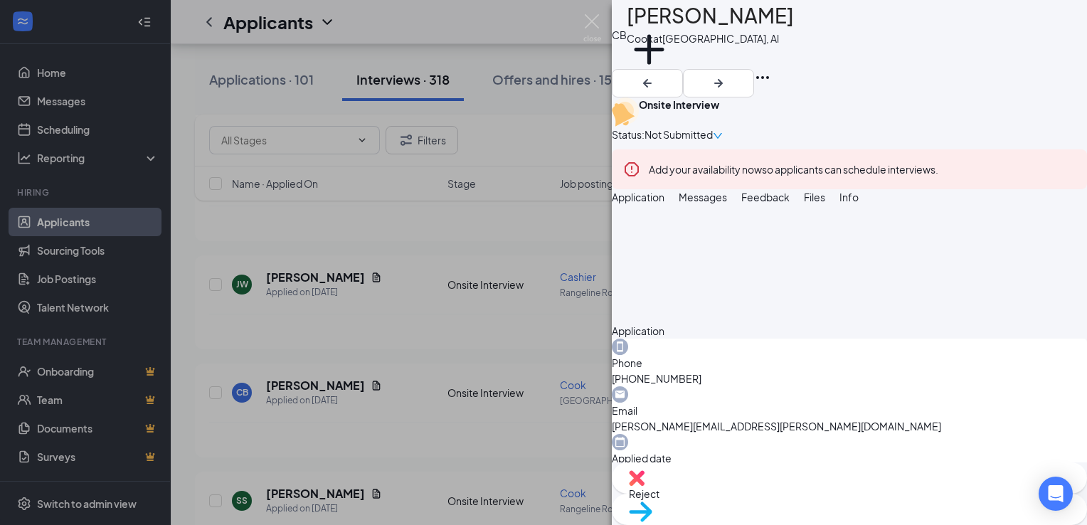
scroll to position [330, 0]
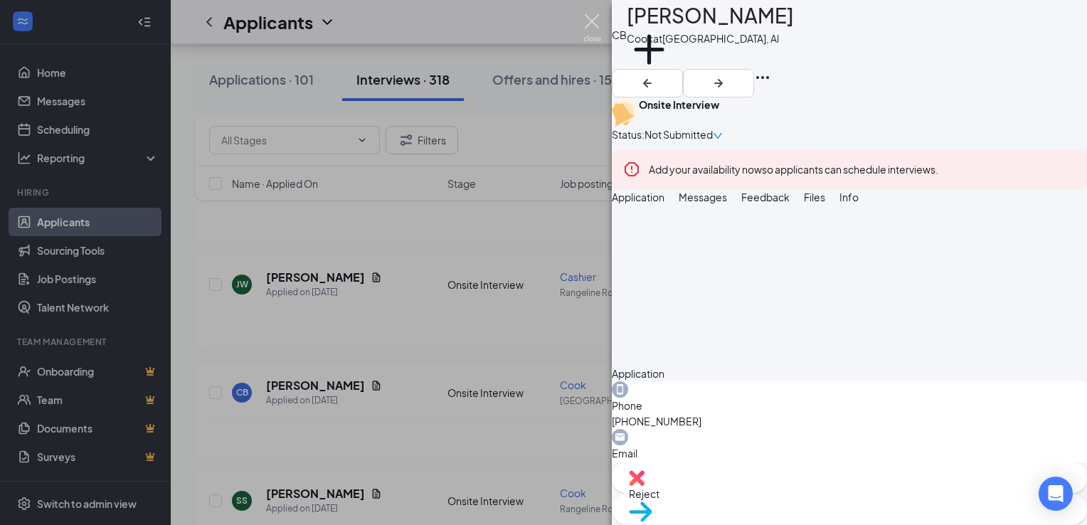
click at [592, 21] on img at bounding box center [592, 28] width 18 height 28
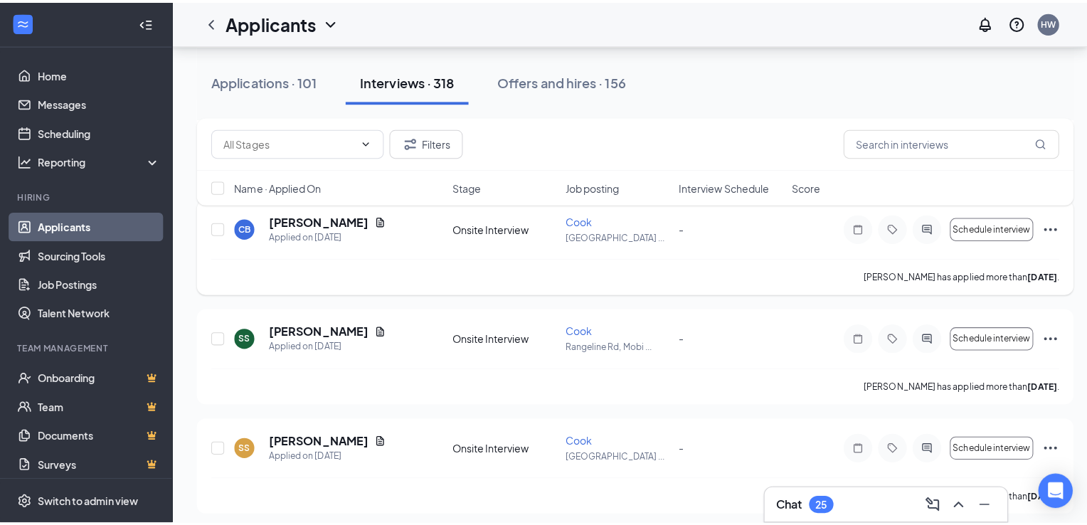
scroll to position [1528, 0]
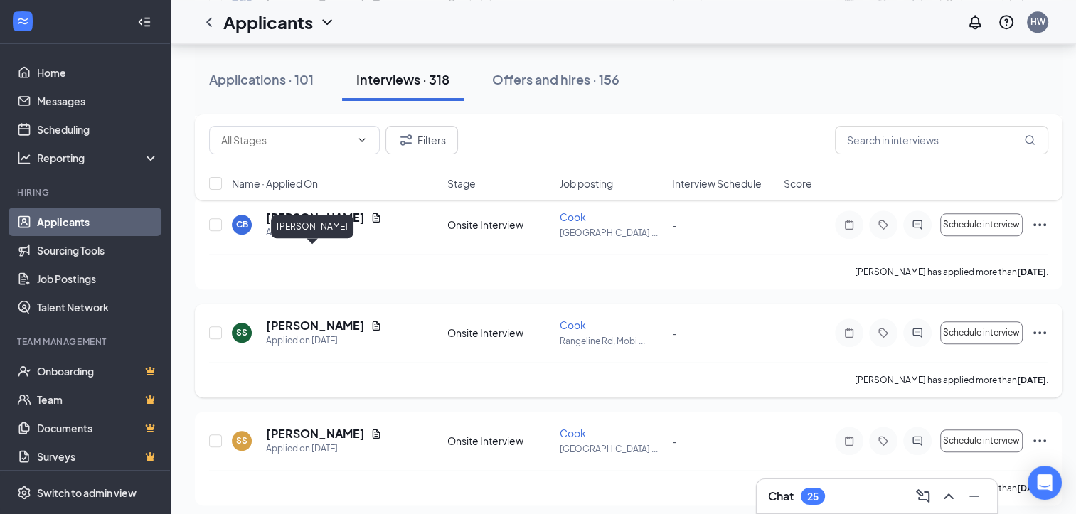
click at [320, 318] on h5 "[PERSON_NAME]" at bounding box center [315, 326] width 99 height 16
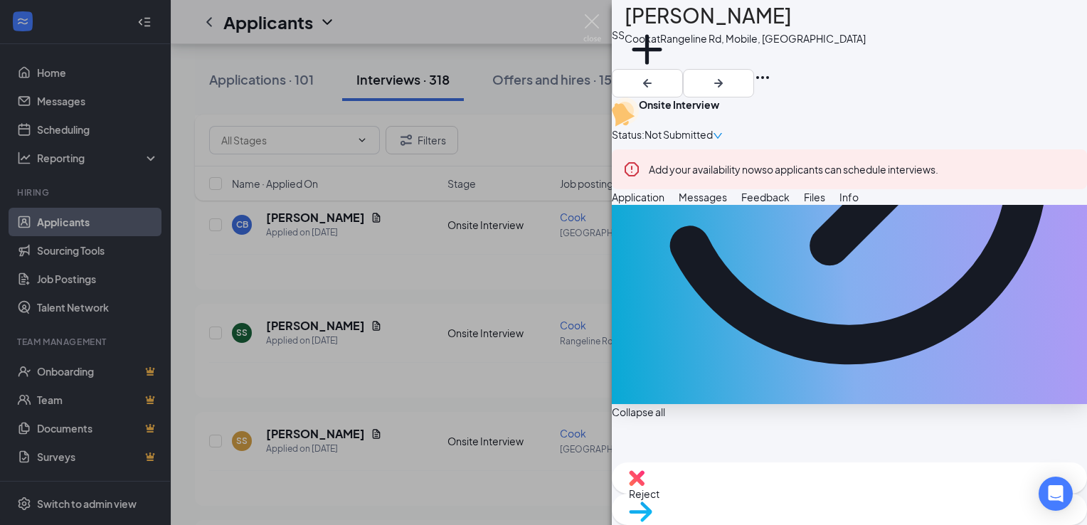
scroll to position [403, 0]
